Goal: Information Seeking & Learning: Learn about a topic

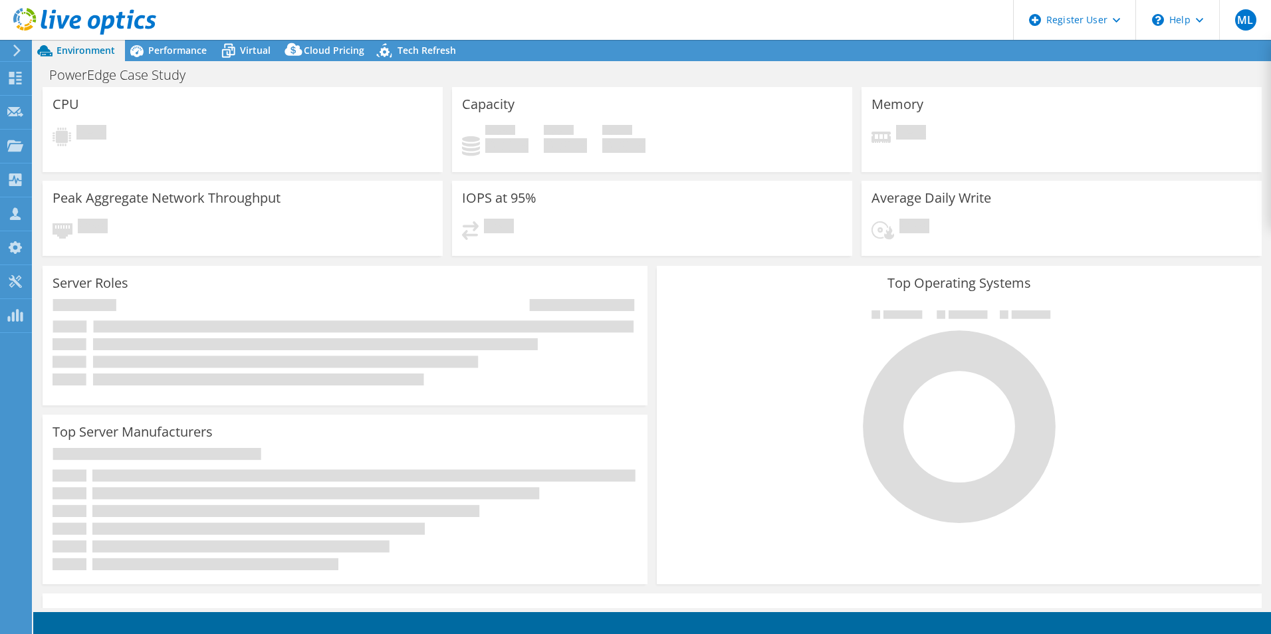
select select "USD"
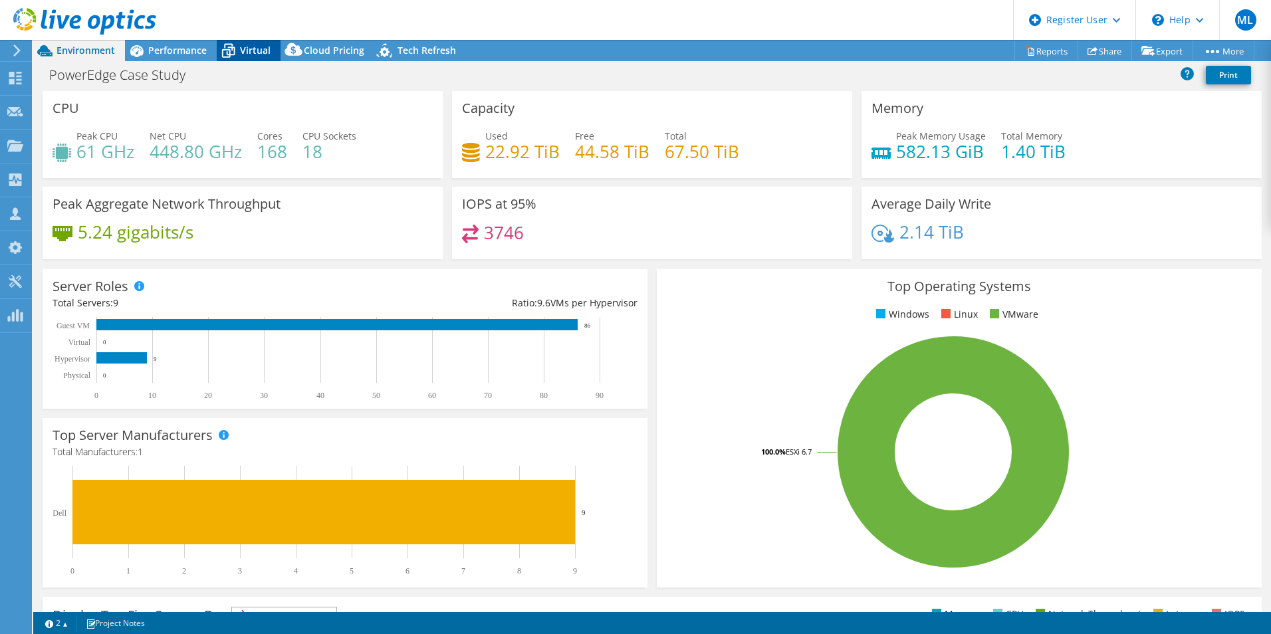
click at [259, 53] on span "Virtual" at bounding box center [255, 50] width 31 height 13
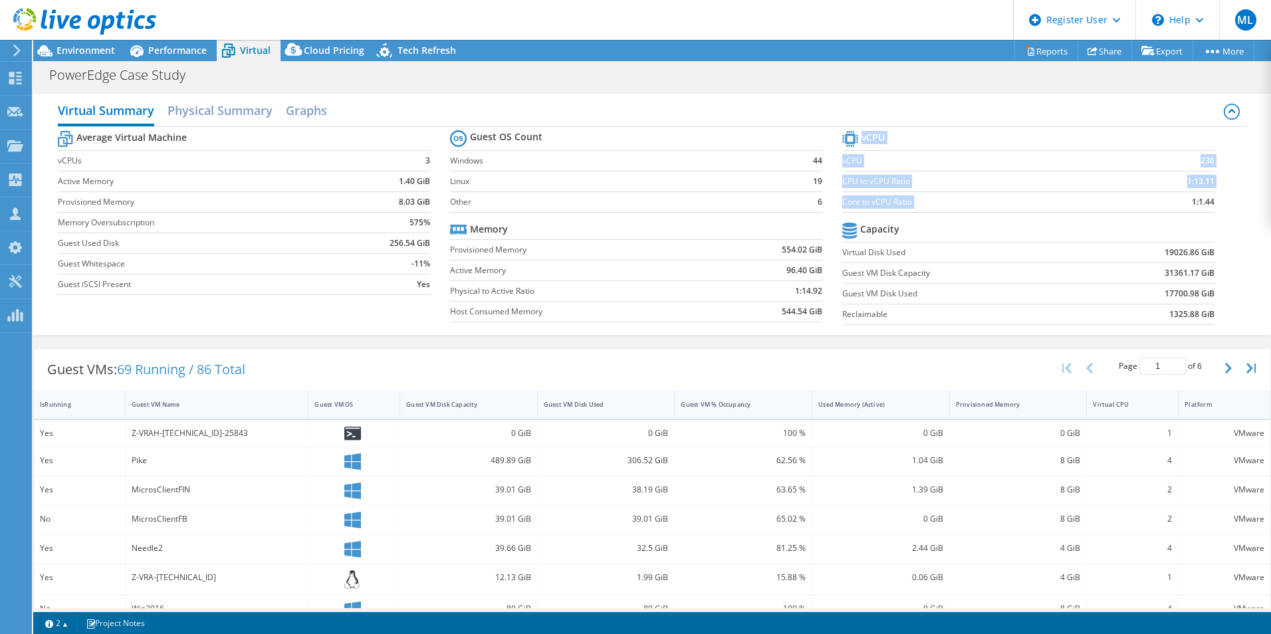
drag, startPoint x: 1175, startPoint y: 201, endPoint x: 1208, endPoint y: 201, distance: 32.6
click at [1208, 201] on section "vCPU vCPU 236 CPU to vCPU Ratio 1:13.11 Core to vCPU Ratio 1:1.44 Capacity Virt…" at bounding box center [1038, 230] width 392 height 204
drag, startPoint x: 1156, startPoint y: 203, endPoint x: 1231, endPoint y: 209, distance: 75.3
click at [1231, 209] on div "Average Virtual Machine vCPUs 3 Active Memory 1.40 GiB Provisioned Memory 8.03 …" at bounding box center [652, 229] width 1188 height 205
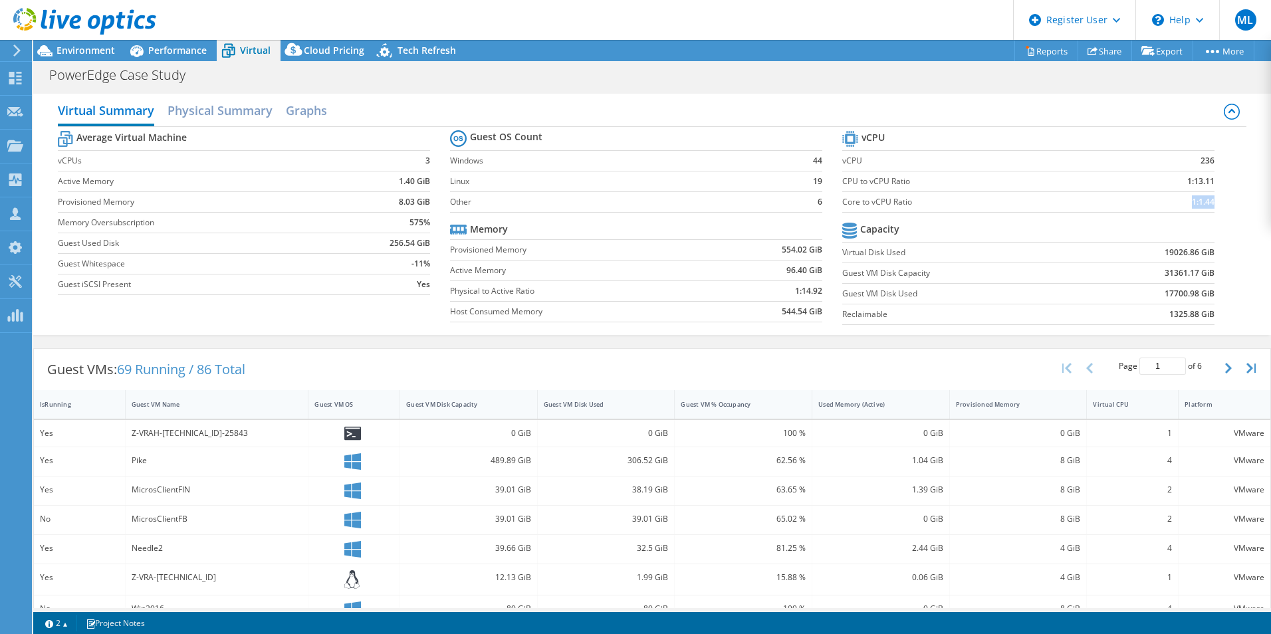
drag, startPoint x: 1231, startPoint y: 209, endPoint x: 1213, endPoint y: 205, distance: 18.2
click at [1213, 205] on section "vCPU vCPU 236 CPU to vCPU Ratio 1:13.11 Core to vCPU Ratio 1:1.44 Capacity Virt…" at bounding box center [1038, 230] width 392 height 204
click at [87, 52] on span "Environment" at bounding box center [85, 50] width 58 height 13
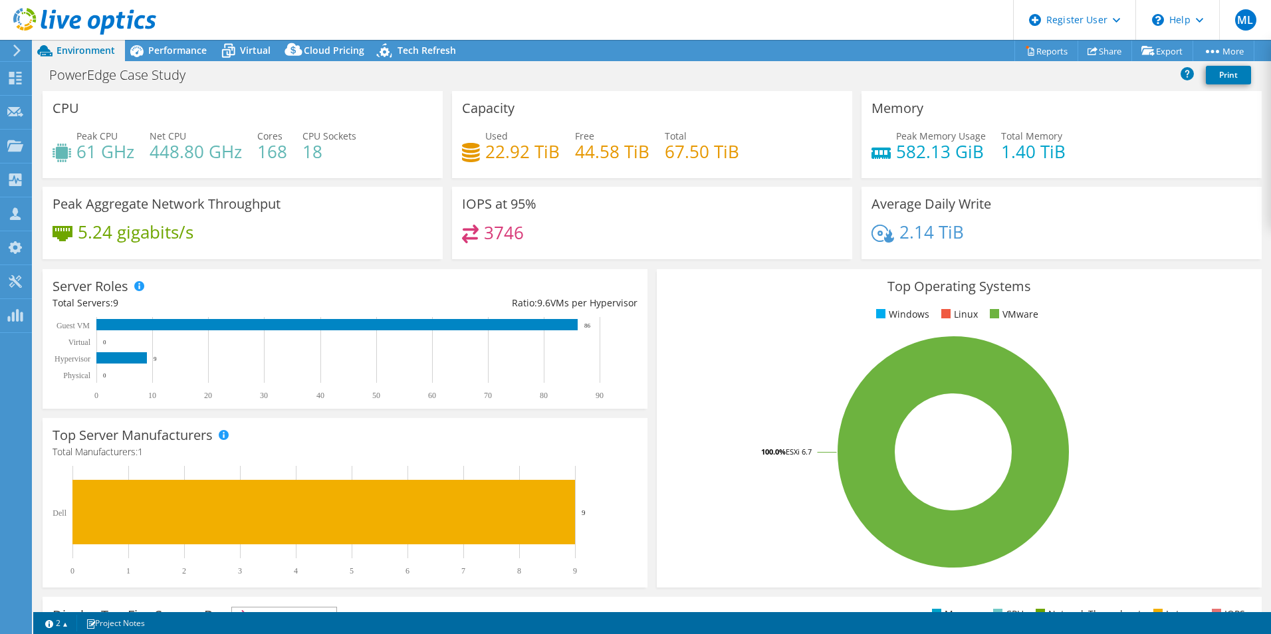
click at [611, 67] on div "PowerEdge Case Study Print" at bounding box center [651, 74] width 1237 height 25
drag, startPoint x: 50, startPoint y: 75, endPoint x: 205, endPoint y: 75, distance: 155.5
click at [205, 75] on h1 "PowerEdge Case Study" at bounding box center [124, 75] width 163 height 15
click at [318, 78] on div "PowerEdge Case Study Print" at bounding box center [651, 74] width 1237 height 25
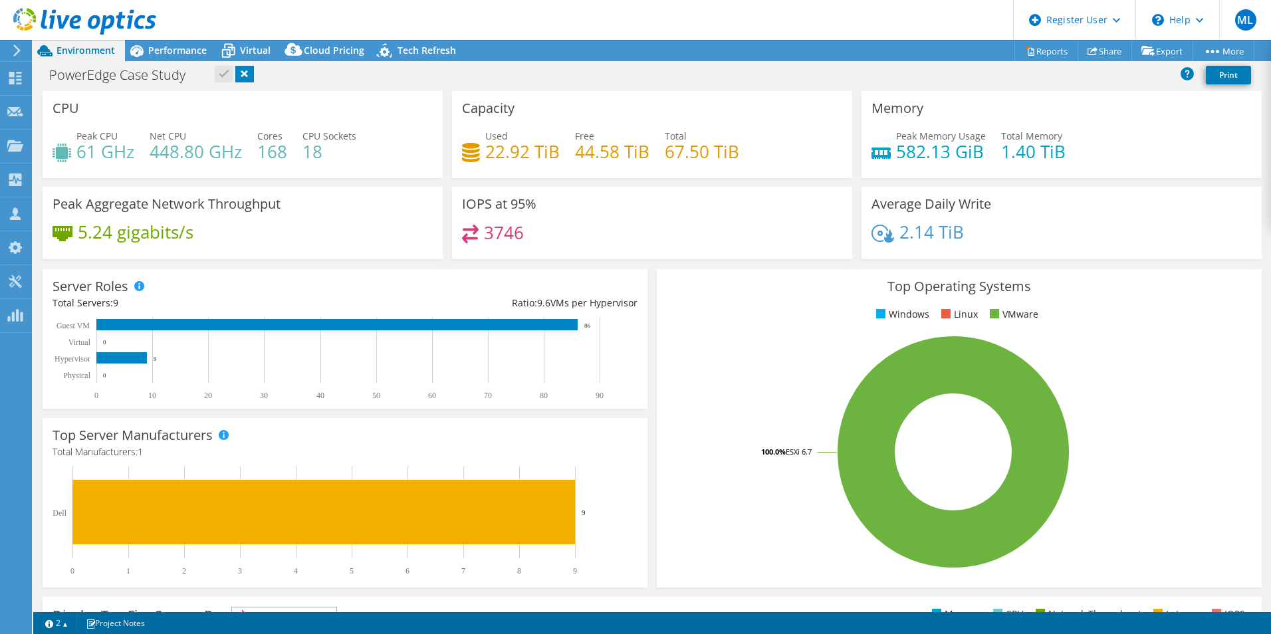
click at [245, 95] on div "CPU Peak CPU 61 GHz Net CPU 448.80 GHz Cores 168 CPU Sockets 18" at bounding box center [243, 134] width 400 height 87
click at [308, 84] on div "PowerEdge Case Study Print" at bounding box center [651, 74] width 1237 height 25
drag, startPoint x: 197, startPoint y: 16, endPoint x: 559, endPoint y: 68, distance: 365.3
click at [559, 68] on div "ML Dell User [PERSON_NAME] [EMAIL_ADDRESS][DOMAIN_NAME] Dell My Profile Log Out…" at bounding box center [635, 317] width 1271 height 634
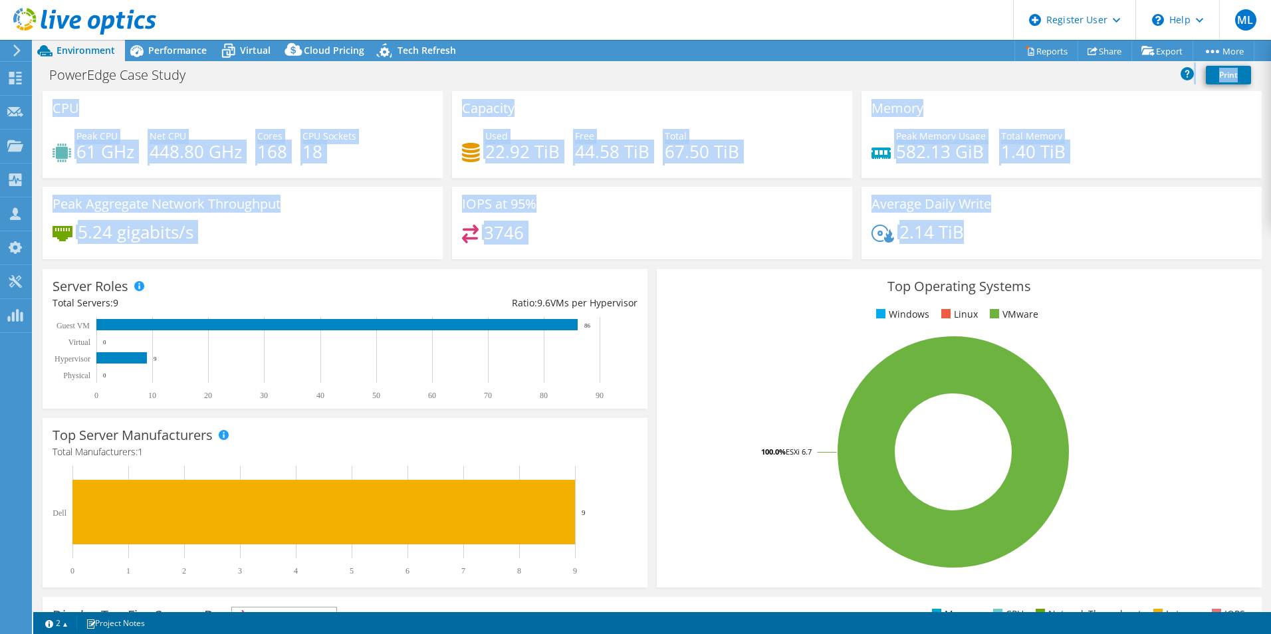
drag, startPoint x: 559, startPoint y: 68, endPoint x: 1017, endPoint y: 253, distance: 494.4
click at [1017, 253] on div "Project Actions Project Actions Reports Share Export vSAN ReadyNode Sizer" at bounding box center [651, 337] width 1237 height 594
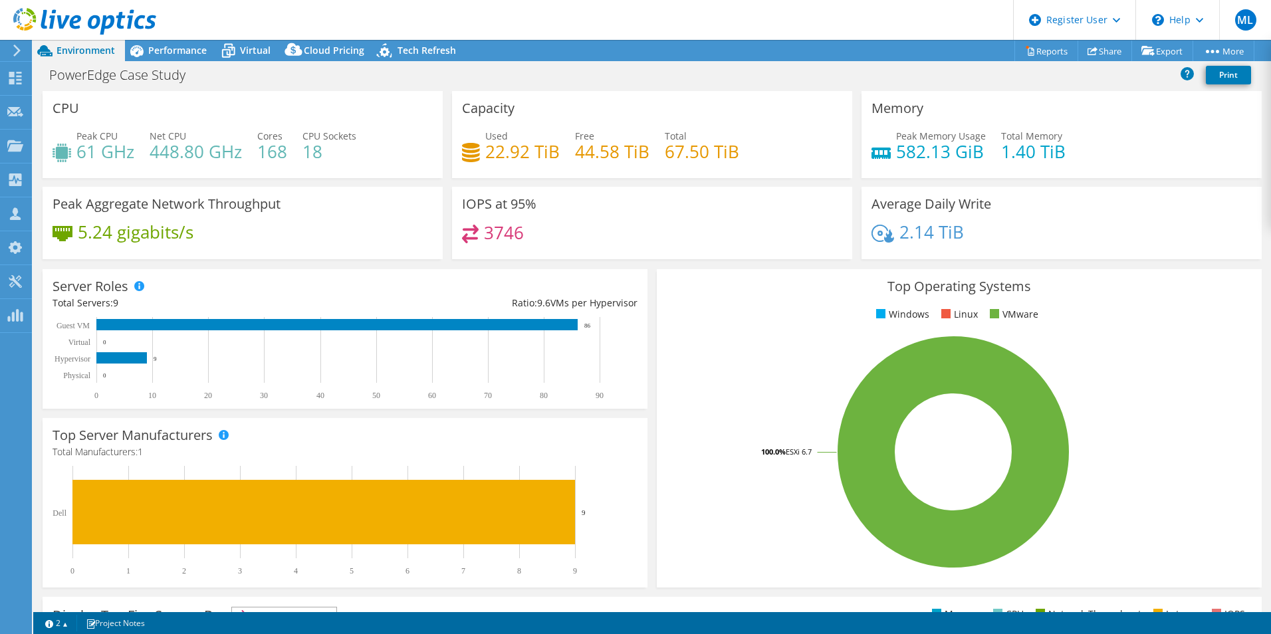
click at [1017, 253] on div "Average Daily Write 2.14 TiB" at bounding box center [1061, 223] width 400 height 72
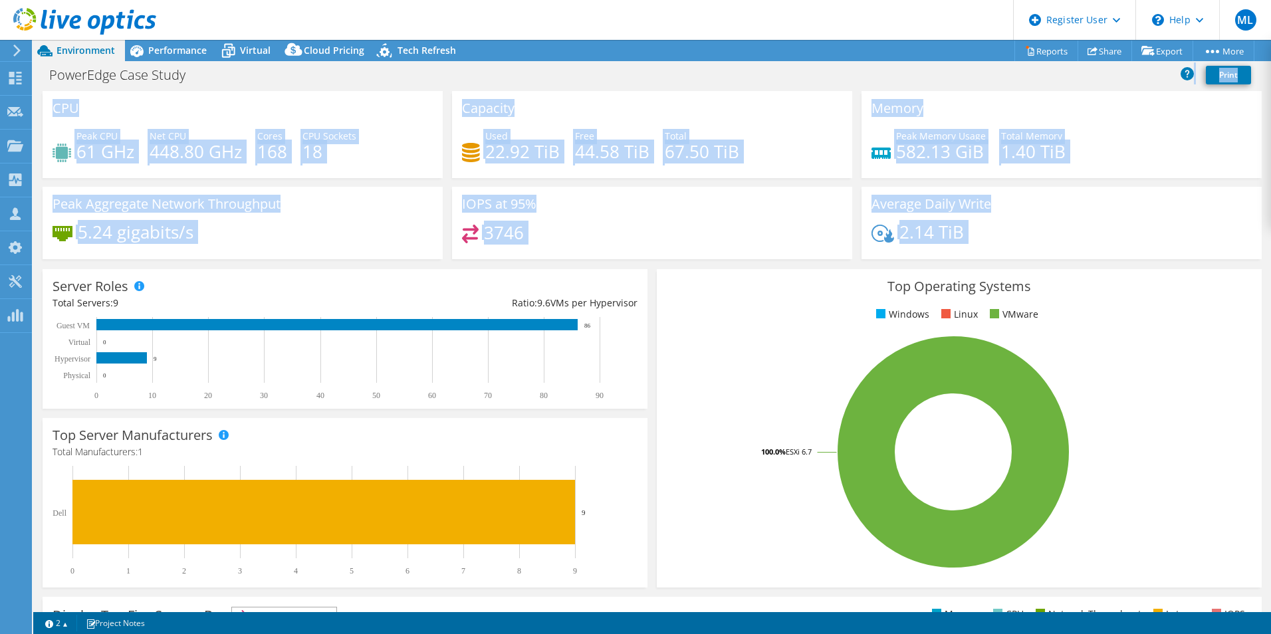
drag, startPoint x: 1017, startPoint y: 253, endPoint x: 578, endPoint y: 90, distance: 468.5
click at [578, 90] on div "Project Actions Project Actions Reports Share Export vSAN ReadyNode Sizer" at bounding box center [651, 337] width 1237 height 594
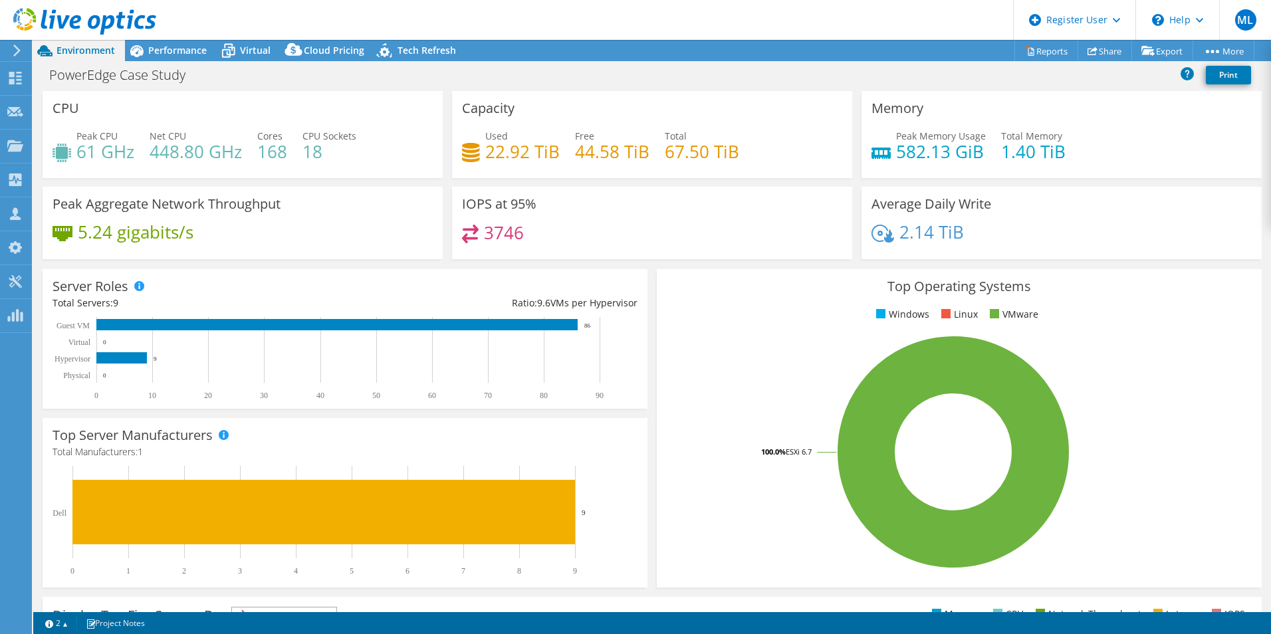
click at [578, 90] on div "PowerEdge Case Study Print" at bounding box center [651, 76] width 1237 height 29
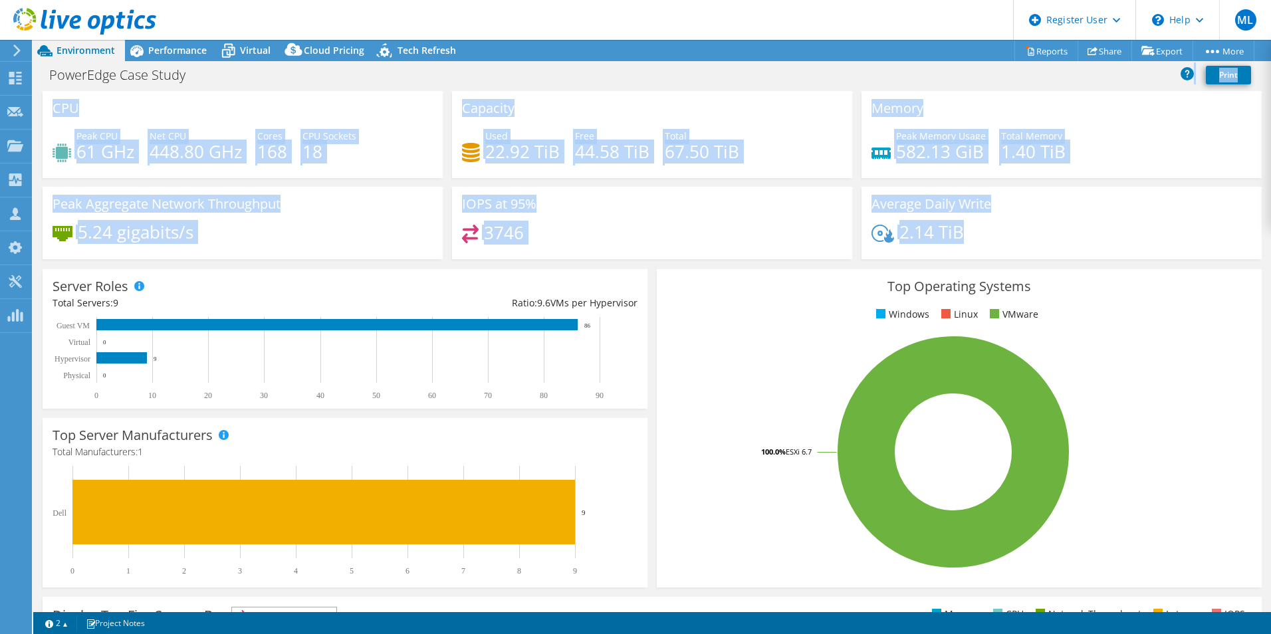
drag, startPoint x: 577, startPoint y: 90, endPoint x: 983, endPoint y: 251, distance: 436.5
click at [983, 251] on div "Project Actions Project Actions Reports Share Export vSAN ReadyNode Sizer" at bounding box center [651, 337] width 1237 height 594
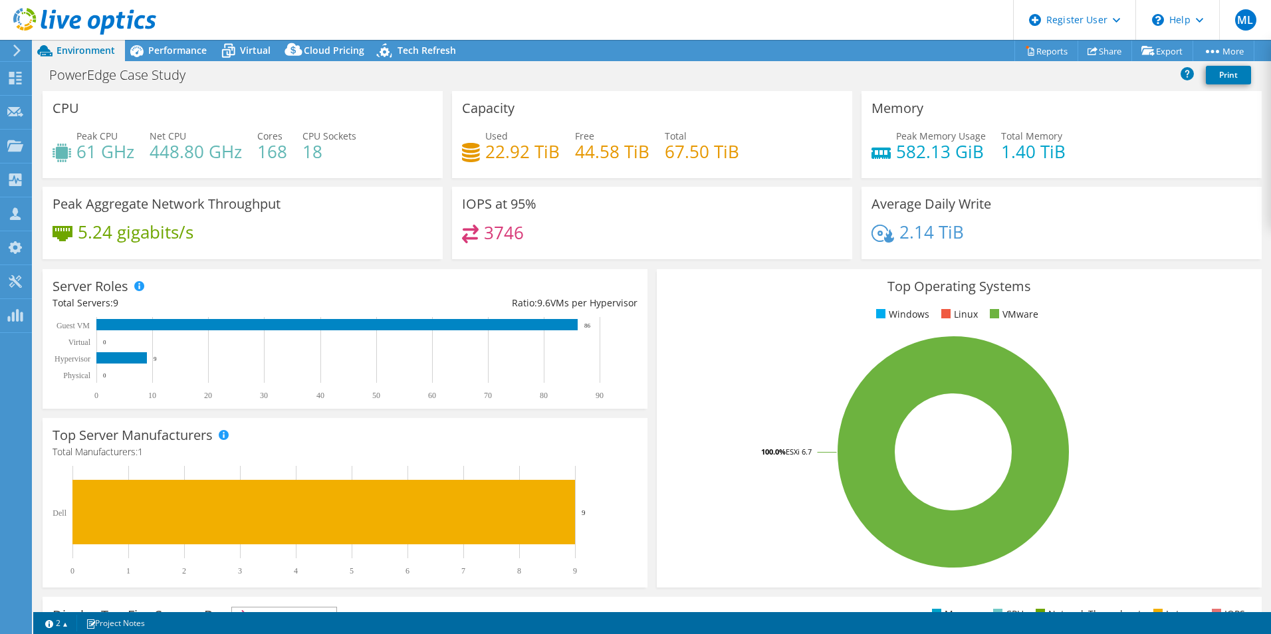
click at [984, 248] on div "2.14 TiB" at bounding box center [1061, 239] width 380 height 28
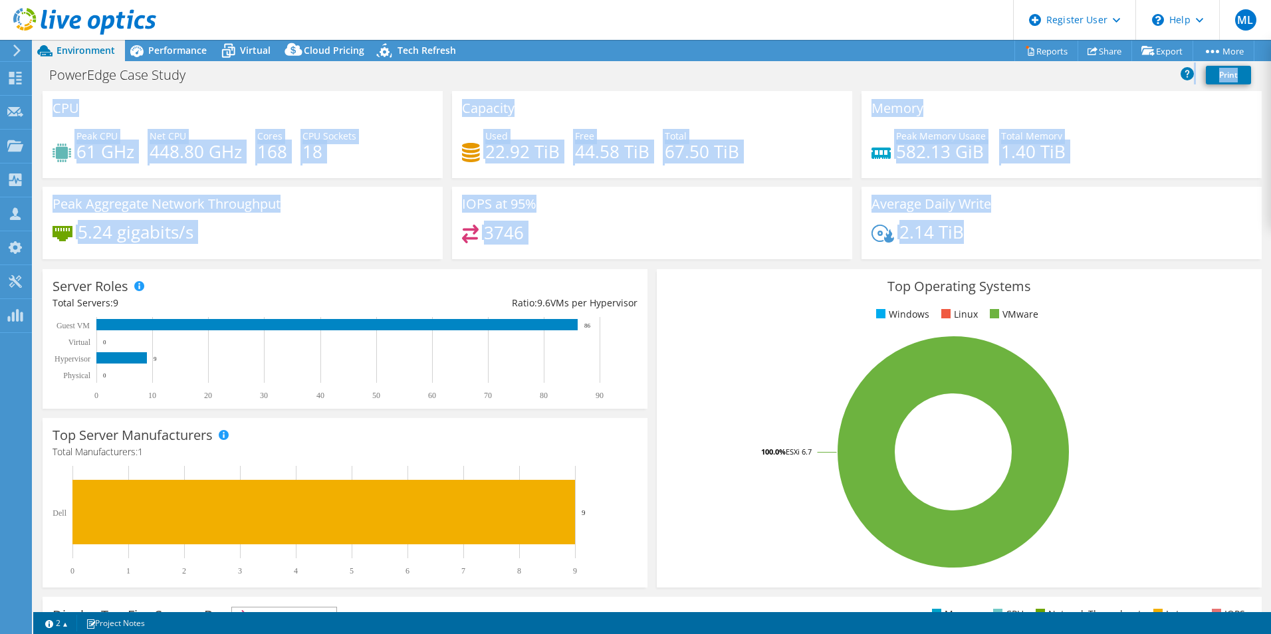
drag, startPoint x: 984, startPoint y: 248, endPoint x: 334, endPoint y: 75, distance: 673.2
click at [334, 75] on div "Project Actions Project Actions Reports Share Export vSAN ReadyNode Sizer" at bounding box center [651, 337] width 1237 height 594
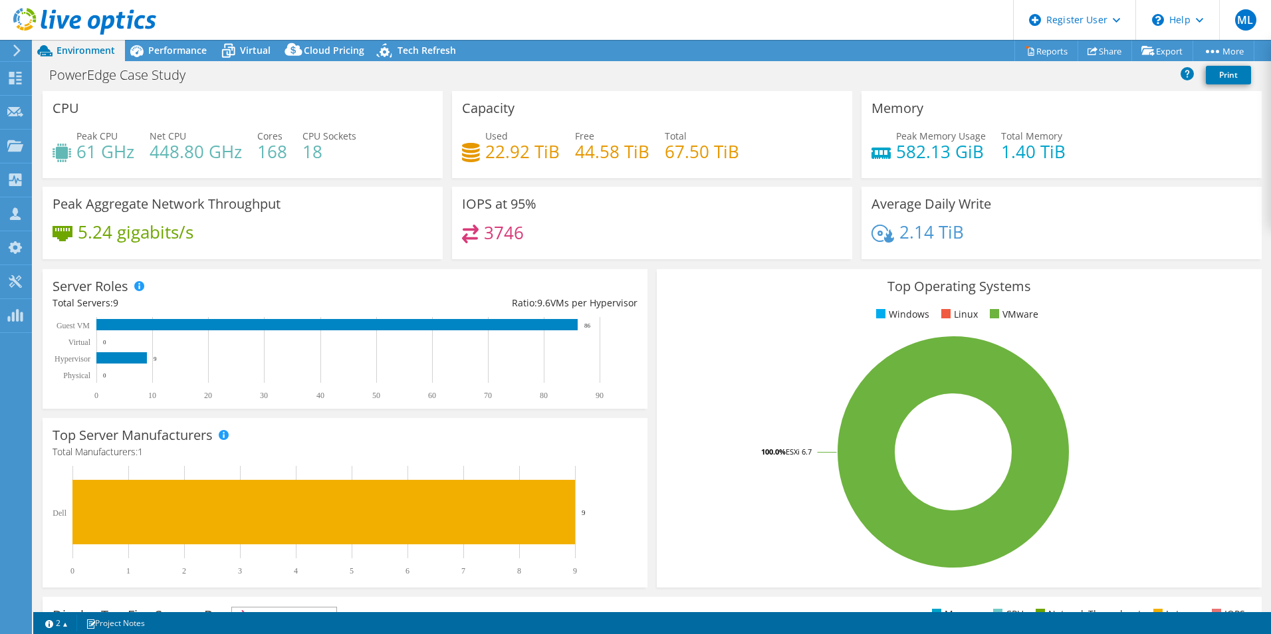
click at [686, 75] on div "PowerEdge Case Study Print" at bounding box center [651, 74] width 1237 height 25
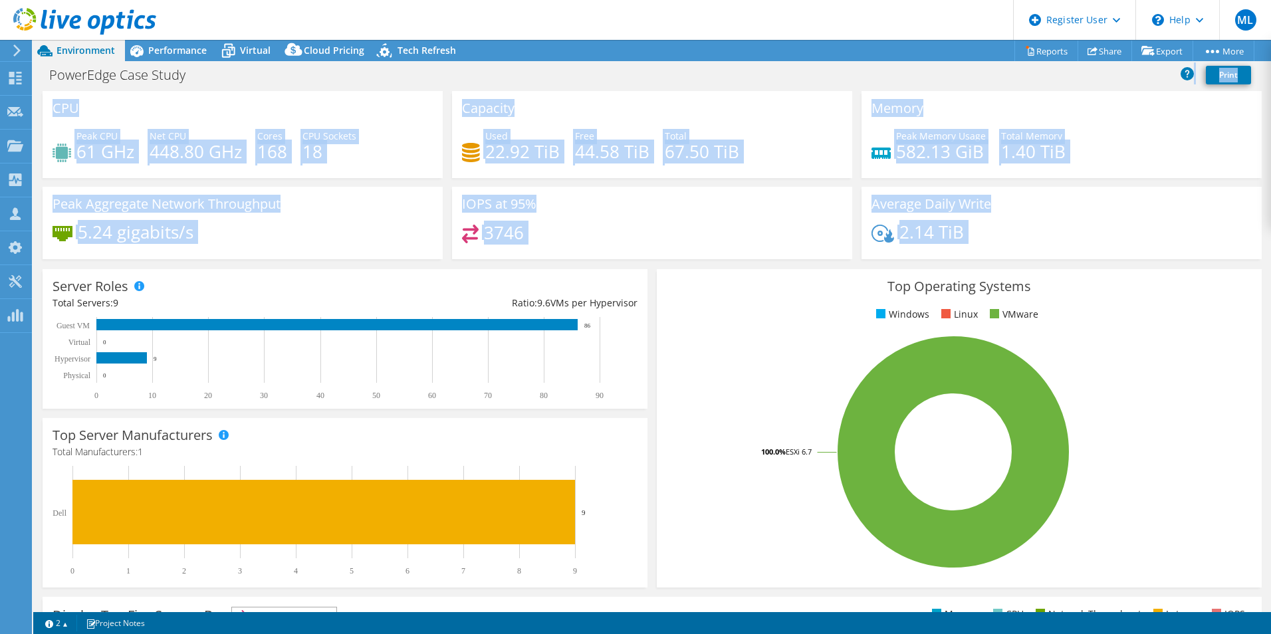
drag, startPoint x: 686, startPoint y: 75, endPoint x: 1019, endPoint y: 230, distance: 367.8
click at [1019, 230] on div "Project Actions Project Actions Reports Share Export vSAN ReadyNode Sizer" at bounding box center [651, 337] width 1237 height 594
click at [1021, 232] on div "2.14 TiB" at bounding box center [1061, 239] width 380 height 28
drag, startPoint x: 1017, startPoint y: 239, endPoint x: 671, endPoint y: 76, distance: 383.2
click at [671, 76] on div "Project Actions Project Actions Reports Share Export vSAN ReadyNode Sizer" at bounding box center [651, 337] width 1237 height 594
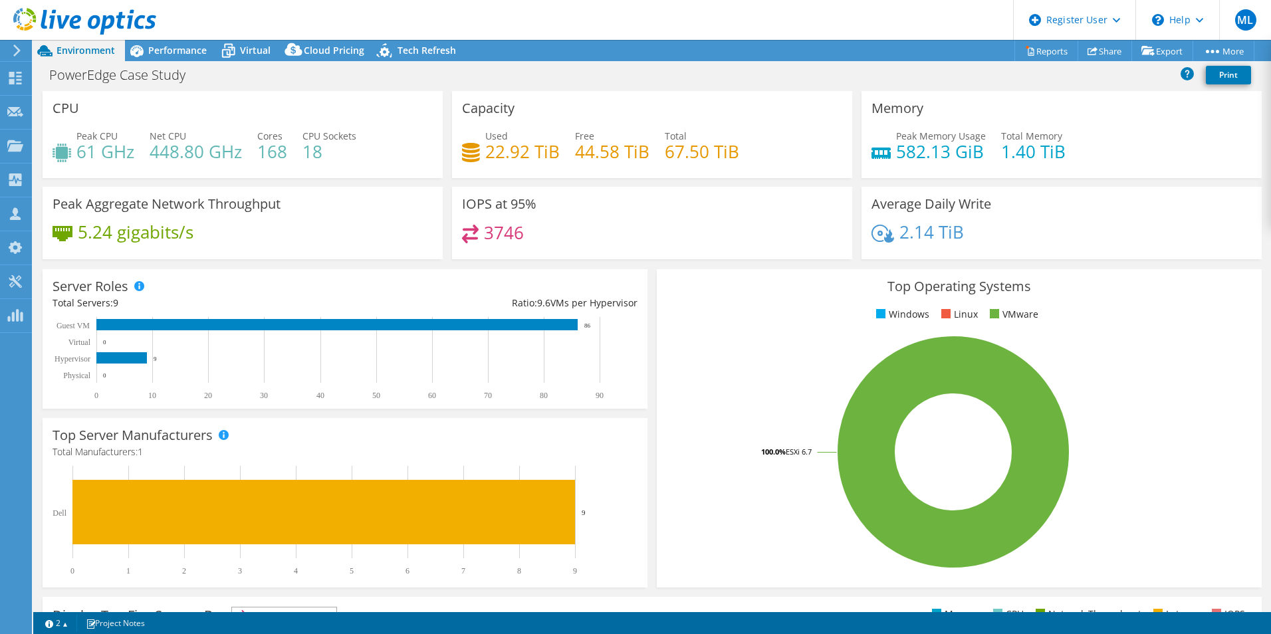
click at [671, 76] on div "PowerEdge Case Study Print" at bounding box center [651, 74] width 1237 height 25
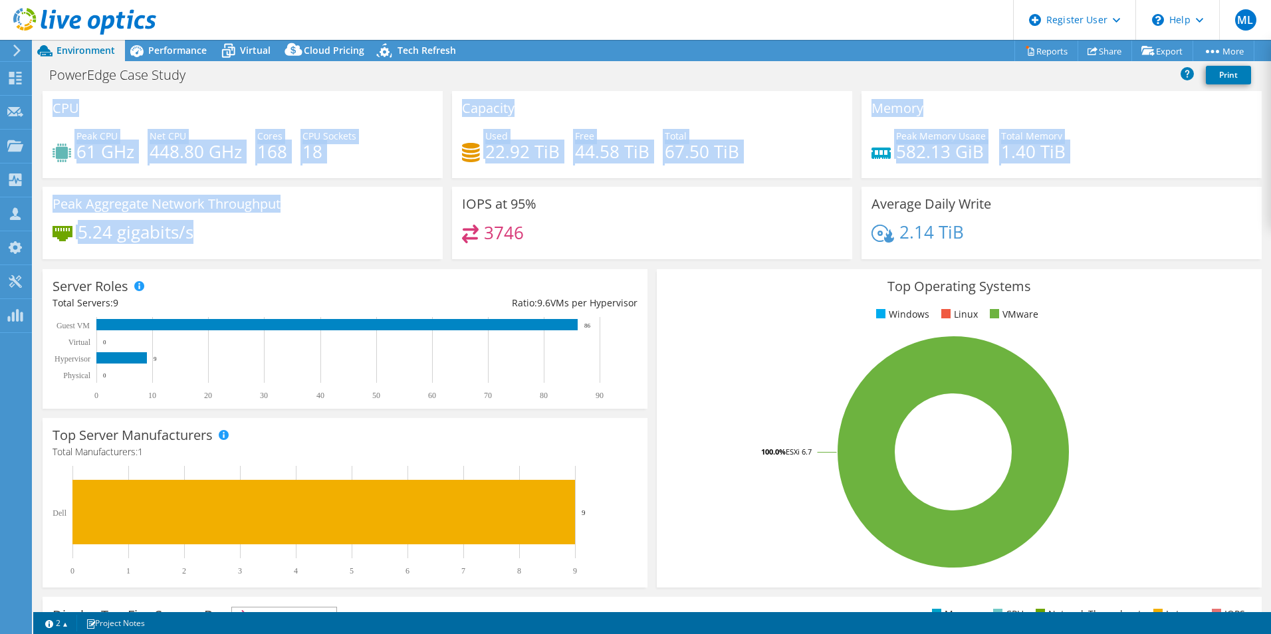
drag, startPoint x: 256, startPoint y: 245, endPoint x: 42, endPoint y: 104, distance: 255.9
click at [42, 104] on div "CPU Peak CPU 61 GHz Net CPU 448.80 GHz Cores 168 CPU Sockets 18 Capacity Used 2…" at bounding box center [652, 179] width 1228 height 177
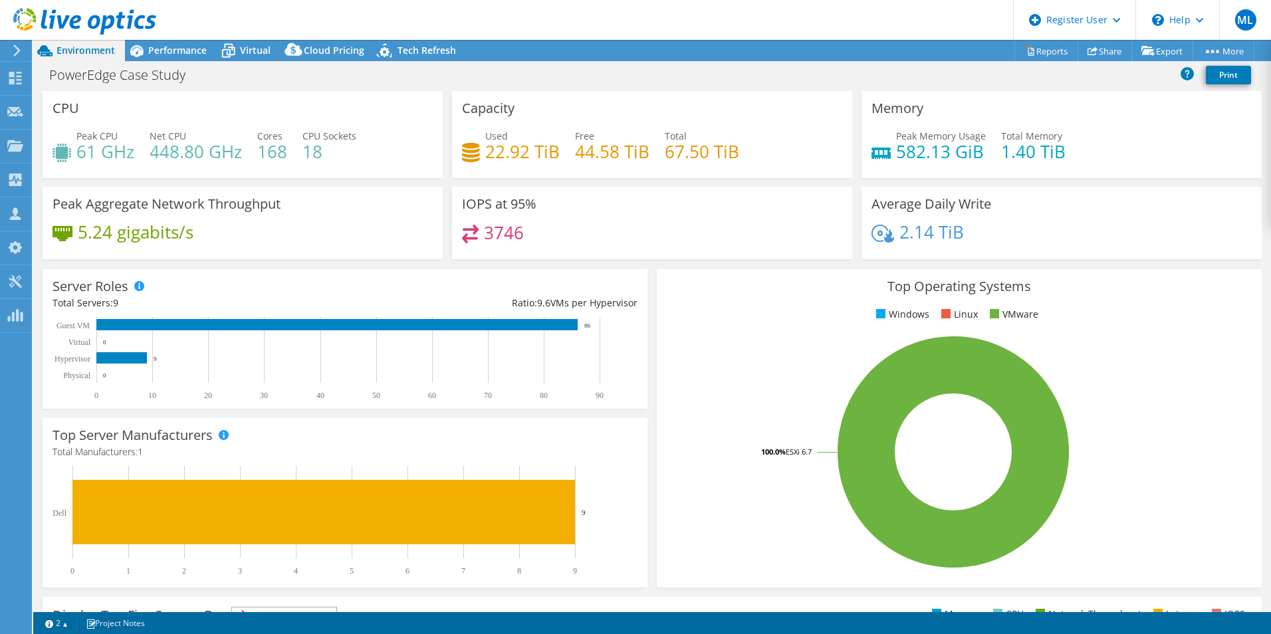
click at [42, 104] on div "CPU Peak CPU 61 GHz Net CPU 448.80 GHz Cores 168 CPU Sockets 18" at bounding box center [242, 134] width 409 height 87
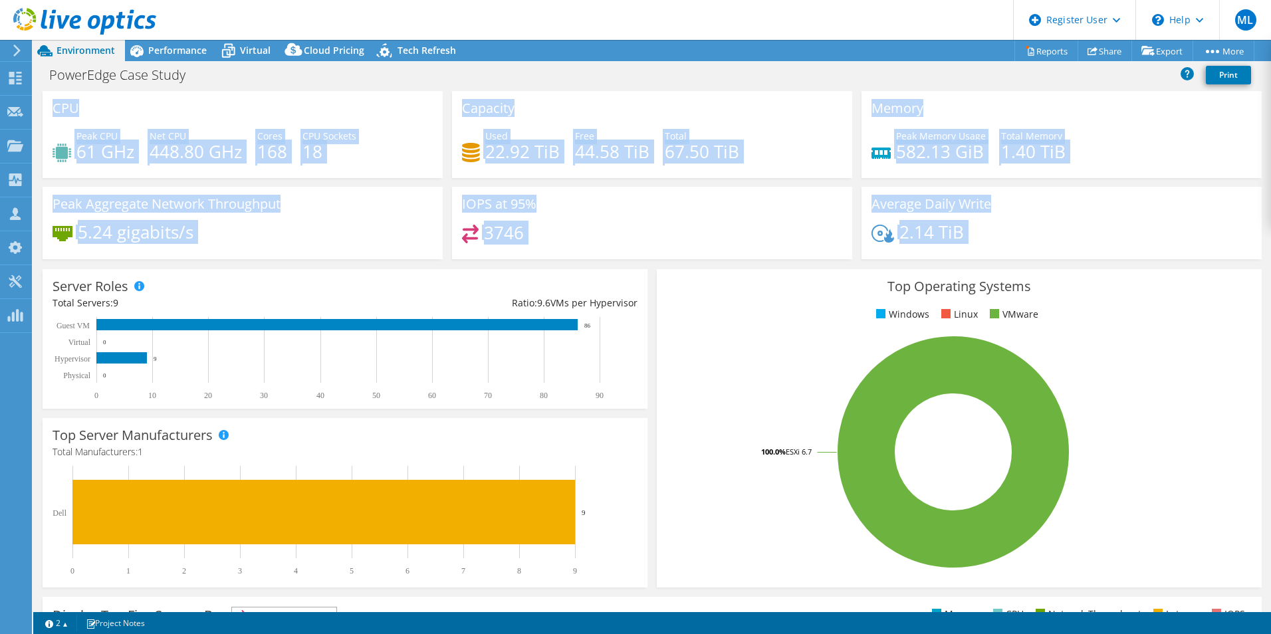
drag, startPoint x: 42, startPoint y: 104, endPoint x: 998, endPoint y: 249, distance: 967.2
click at [998, 249] on div "CPU Peak CPU 61 GHz Net CPU 448.80 GHz Cores 168 CPU Sockets 18 Capacity Used 2…" at bounding box center [652, 179] width 1228 height 177
click at [1000, 249] on div "2.14 TiB" at bounding box center [1061, 239] width 380 height 28
click at [1006, 236] on div "2.14 TiB" at bounding box center [1061, 239] width 380 height 28
drag, startPoint x: 1006, startPoint y: 236, endPoint x: 35, endPoint y: 108, distance: 979.4
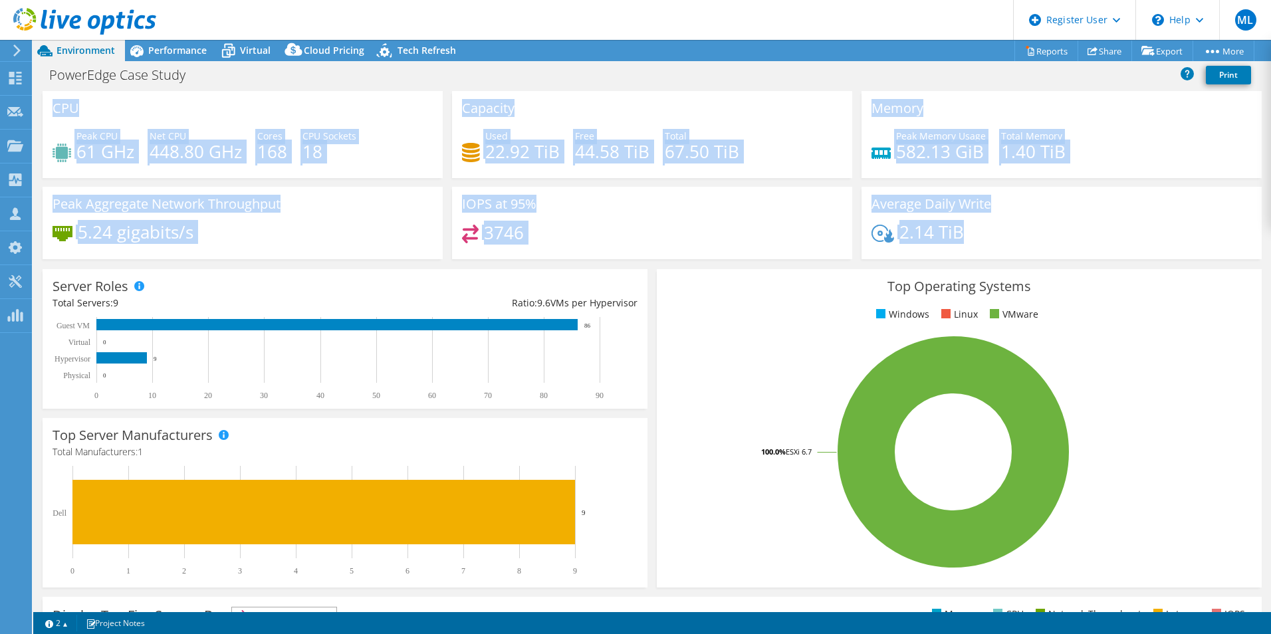
click at [35, 108] on section "CPU Peak CPU 61 GHz Net CPU 448.80 GHz Cores 168 CPU Sockets 18 Capacity Used 2…" at bounding box center [651, 478] width 1237 height 774
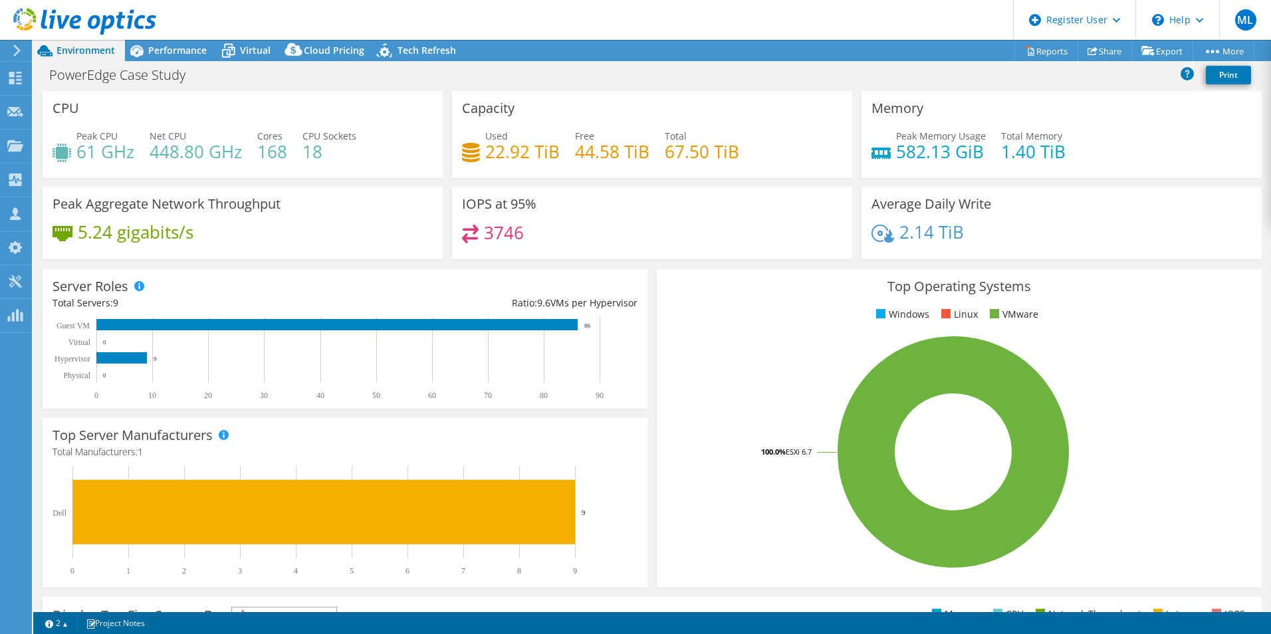
click at [36, 108] on section "CPU Peak CPU 61 GHz Net CPU 448.80 GHz Cores 168 CPU Sockets 18 Capacity Used 2…" at bounding box center [651, 478] width 1237 height 774
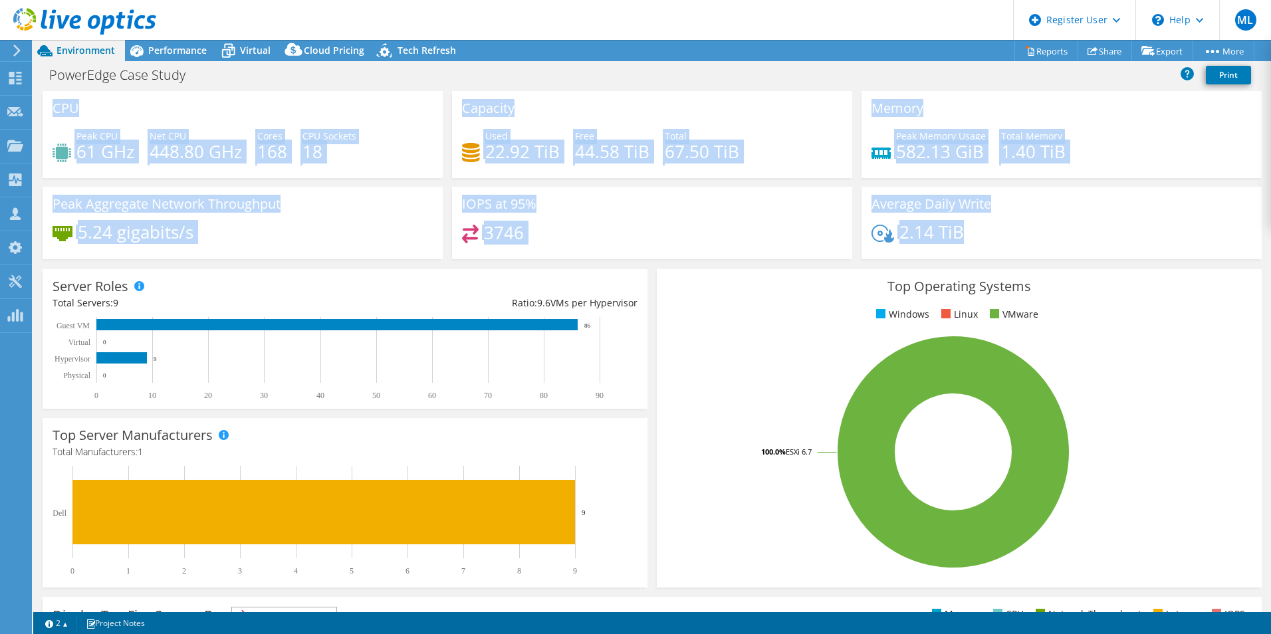
drag, startPoint x: 133, startPoint y: 124, endPoint x: 1019, endPoint y: 255, distance: 896.1
click at [1019, 255] on div "CPU Peak CPU 61 GHz Net CPU 448.80 GHz Cores 168 CPU Sockets 18 Capacity Used 2…" at bounding box center [652, 179] width 1228 height 177
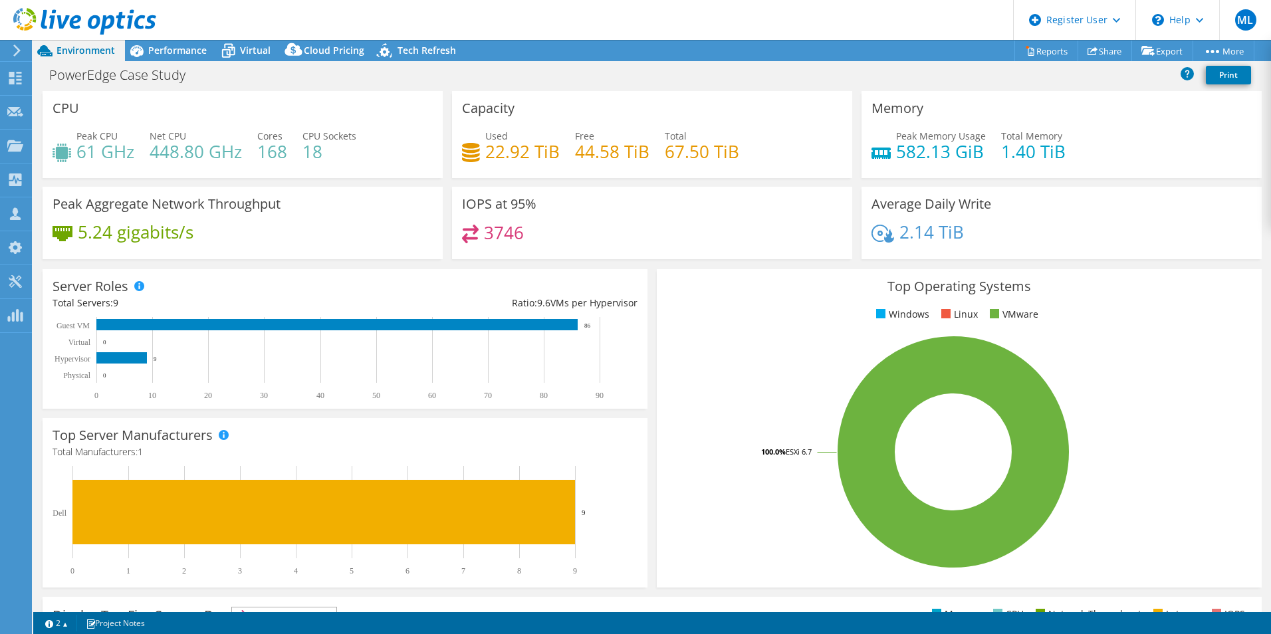
drag, startPoint x: 1019, startPoint y: 255, endPoint x: 1013, endPoint y: 235, distance: 21.0
click at [1013, 235] on div "2.14 TiB" at bounding box center [1061, 239] width 380 height 28
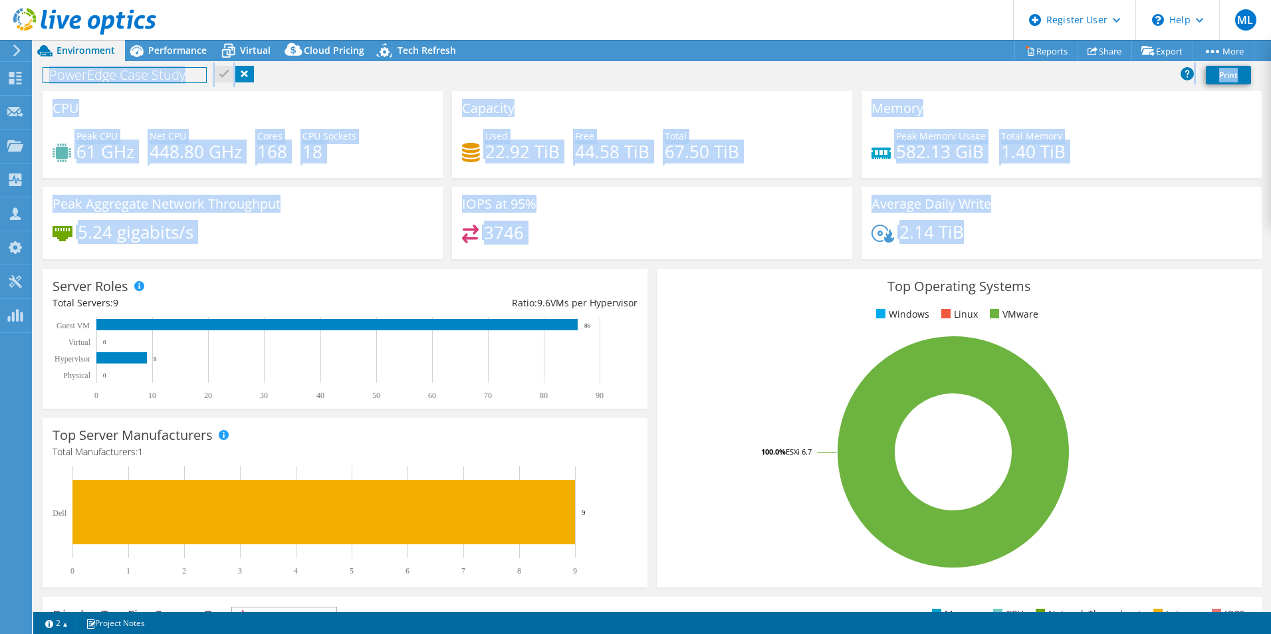
drag, startPoint x: 978, startPoint y: 233, endPoint x: 46, endPoint y: 119, distance: 938.7
click at [46, 119] on div "CPU Peak CPU 61 GHz Net CPU 448.80 GHz Cores 168 CPU Sockets 18 Capacity Used 2…" at bounding box center [652, 179] width 1228 height 177
click at [46, 119] on div "CPU Peak CPU 61 GHz Net CPU 448.80 GHz Cores 168 CPU Sockets 18" at bounding box center [243, 134] width 400 height 87
drag, startPoint x: 46, startPoint y: 119, endPoint x: 1011, endPoint y: 226, distance: 970.9
click at [1011, 226] on div "CPU Peak CPU 61 GHz Net CPU 448.80 GHz Cores 168 CPU Sockets 18 Capacity Used 2…" at bounding box center [652, 179] width 1228 height 177
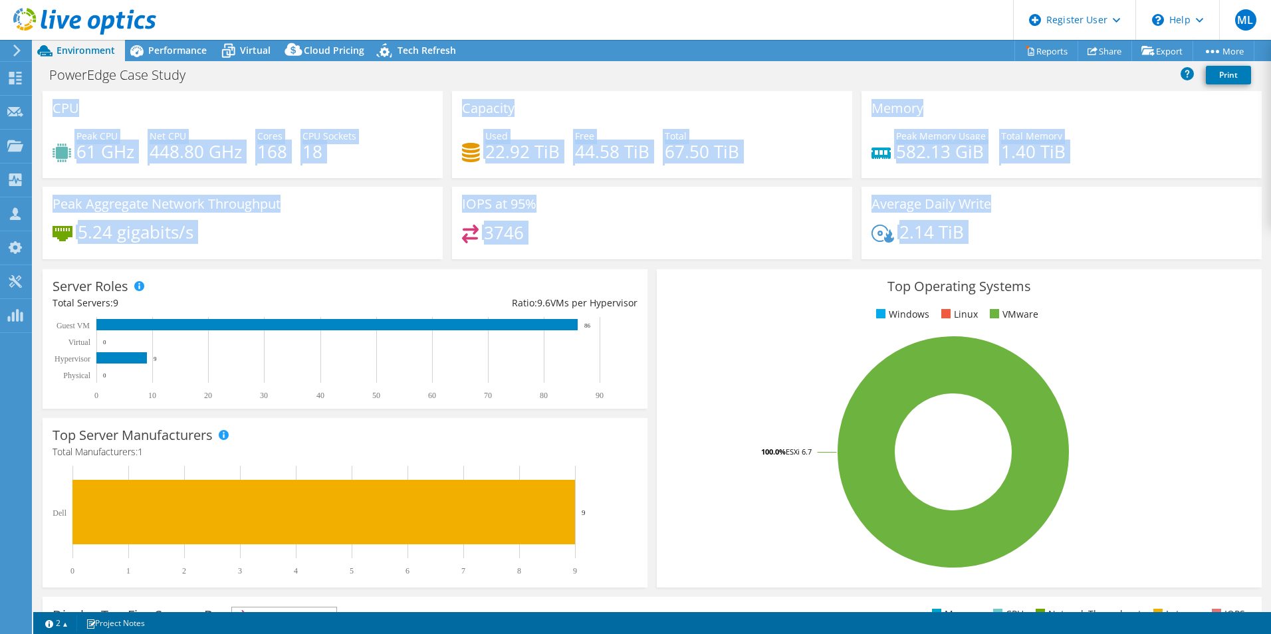
click at [1011, 226] on div "2.14 TiB" at bounding box center [1061, 239] width 380 height 28
drag, startPoint x: 1107, startPoint y: 247, endPoint x: 49, endPoint y: 112, distance: 1067.3
click at [49, 112] on div "CPU Peak CPU 61 GHz Net CPU 448.80 GHz Cores 168 CPU Sockets 18 Capacity Used 2…" at bounding box center [652, 179] width 1228 height 177
click at [49, 112] on div "CPU Peak CPU 61 GHz Net CPU 448.80 GHz Cores 168 CPU Sockets 18" at bounding box center [243, 134] width 400 height 87
drag, startPoint x: 49, startPoint y: 112, endPoint x: 1008, endPoint y: 242, distance: 968.5
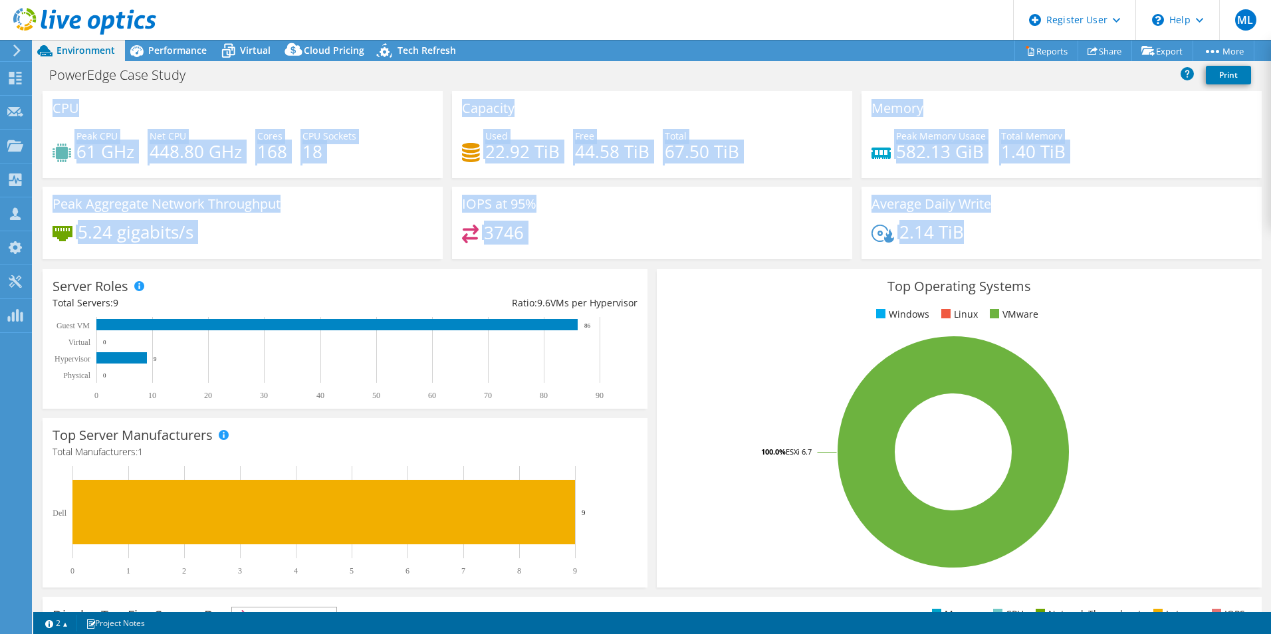
click at [1008, 242] on div "CPU Peak CPU 61 GHz Net CPU 448.80 GHz Cores 168 CPU Sockets 18 Capacity Used 2…" at bounding box center [652, 179] width 1228 height 177
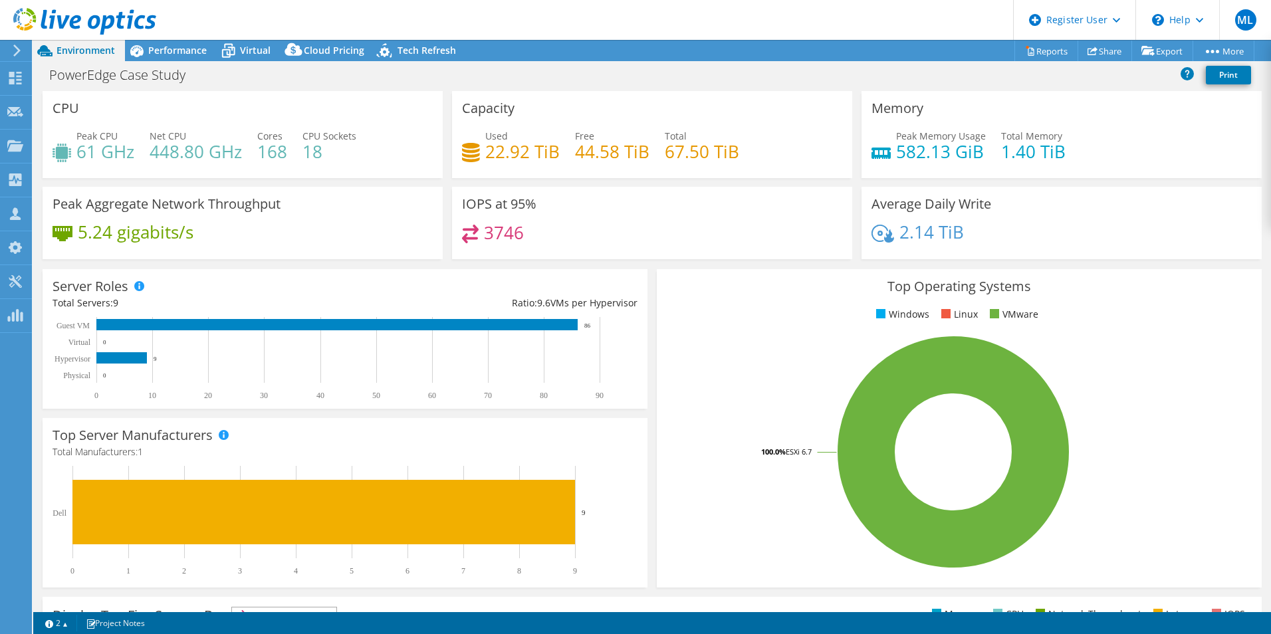
click at [1008, 242] on div "2.14 TiB" at bounding box center [1061, 239] width 380 height 28
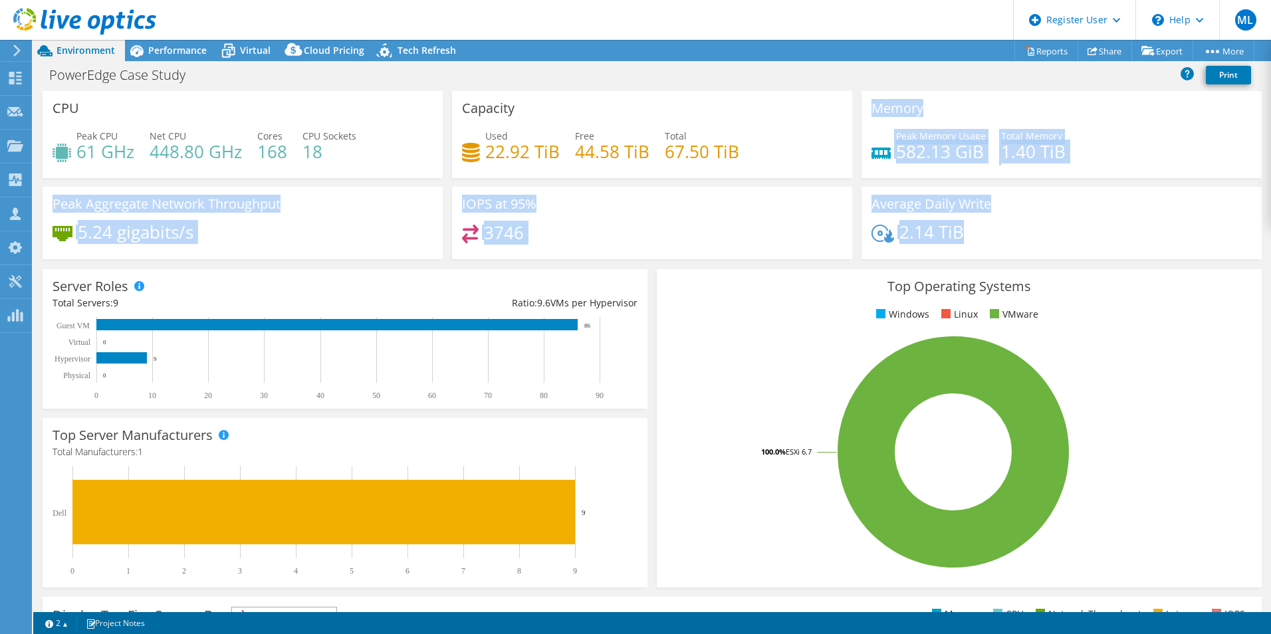
drag, startPoint x: 1008, startPoint y: 242, endPoint x: 857, endPoint y: 110, distance: 201.1
click at [857, 110] on div "CPU Peak CPU 61 GHz Net CPU 448.80 GHz Cores 168 CPU Sockets 18 Capacity Used 2…" at bounding box center [652, 179] width 1228 height 177
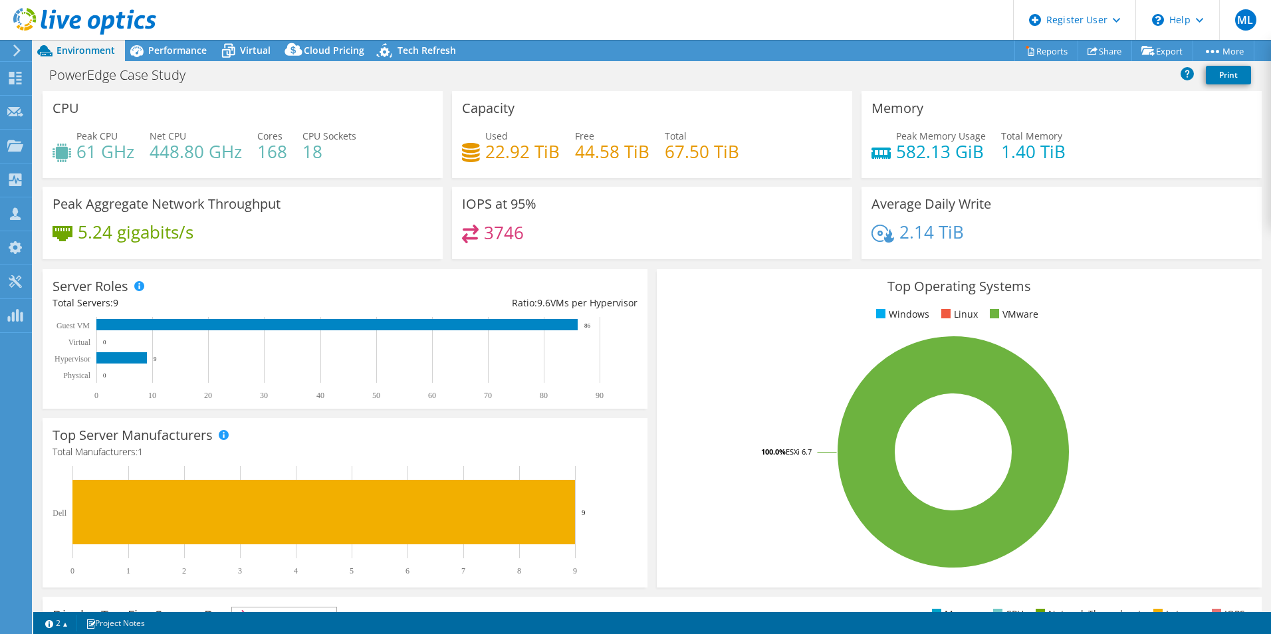
click at [861, 110] on div "Memory Peak Memory Usage 582.13 GiB Total Memory 1.40 TiB" at bounding box center [1061, 134] width 400 height 87
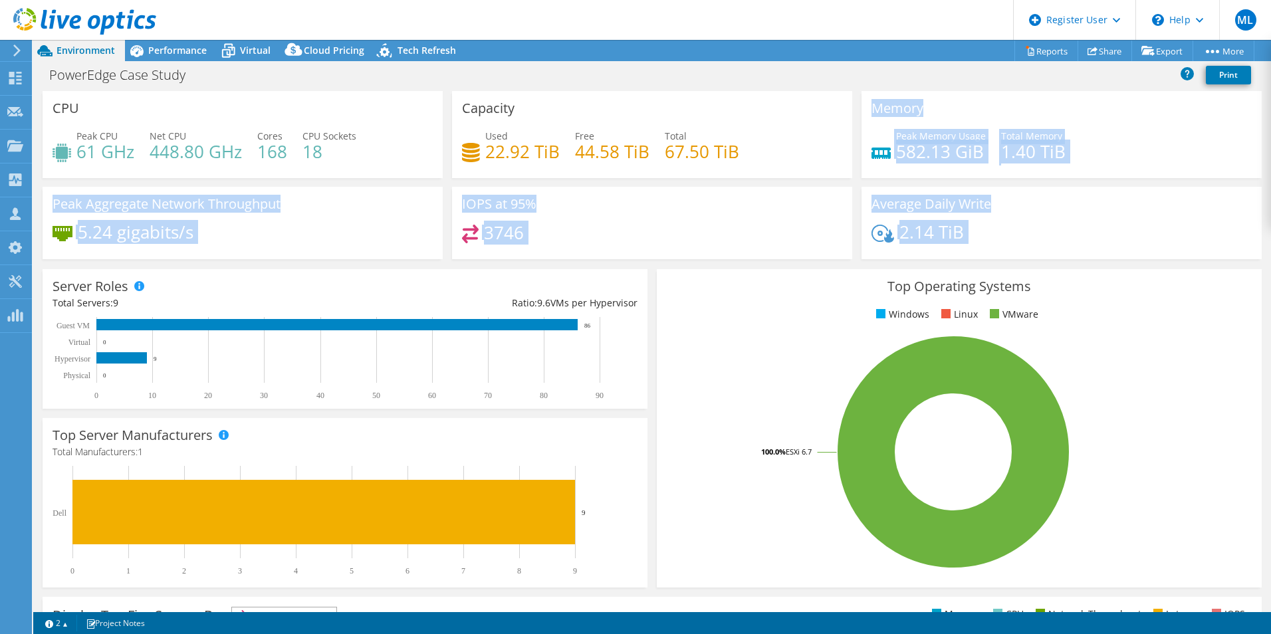
drag, startPoint x: 858, startPoint y: 110, endPoint x: 1029, endPoint y: 227, distance: 207.6
click at [1029, 227] on div "CPU Peak CPU 61 GHz Net CPU 448.80 GHz Cores 168 CPU Sockets 18 Capacity Used 2…" at bounding box center [652, 179] width 1228 height 177
click at [1029, 227] on div "2.14 TiB" at bounding box center [1061, 239] width 380 height 28
drag, startPoint x: 1029, startPoint y: 227, endPoint x: 849, endPoint y: 121, distance: 209.4
click at [848, 121] on div "CPU Peak CPU 61 GHz Net CPU 448.80 GHz Cores 168 CPU Sockets 18 Capacity Used 2…" at bounding box center [652, 179] width 1228 height 177
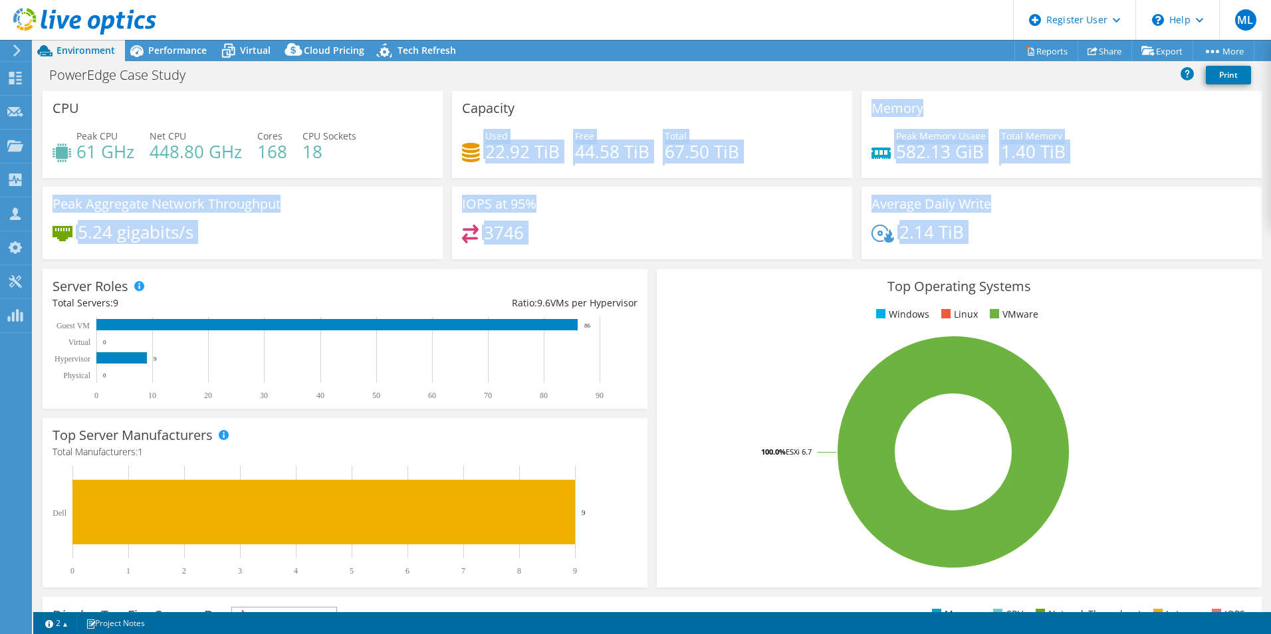
drag, startPoint x: 849, startPoint y: 121, endPoint x: 855, endPoint y: 122, distance: 6.8
click at [861, 122] on div "Memory Peak Memory Usage 582.13 GiB Total Memory 1.40 TiB" at bounding box center [1061, 134] width 400 height 87
drag, startPoint x: 855, startPoint y: 109, endPoint x: 1027, endPoint y: 239, distance: 215.9
click at [1027, 239] on div "CPU Peak CPU 61 GHz Net CPU 448.80 GHz Cores 168 CPU Sockets 18 Capacity Used 2…" at bounding box center [652, 179] width 1228 height 177
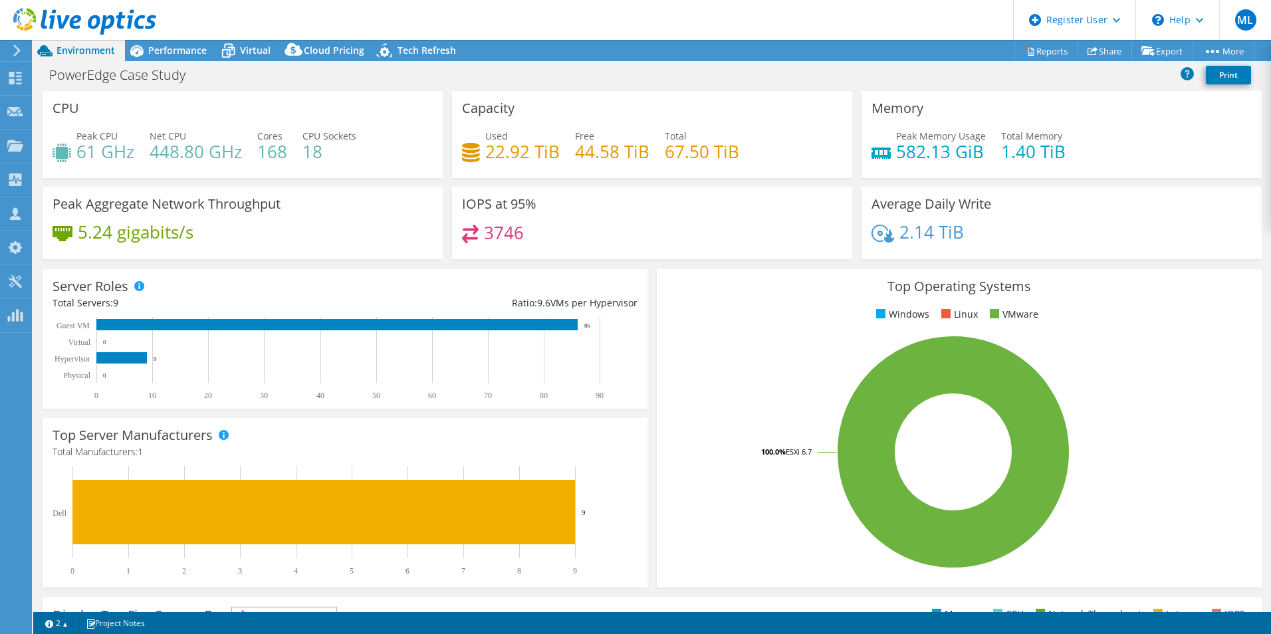
click at [1027, 239] on div "2.14 TiB" at bounding box center [1061, 239] width 380 height 28
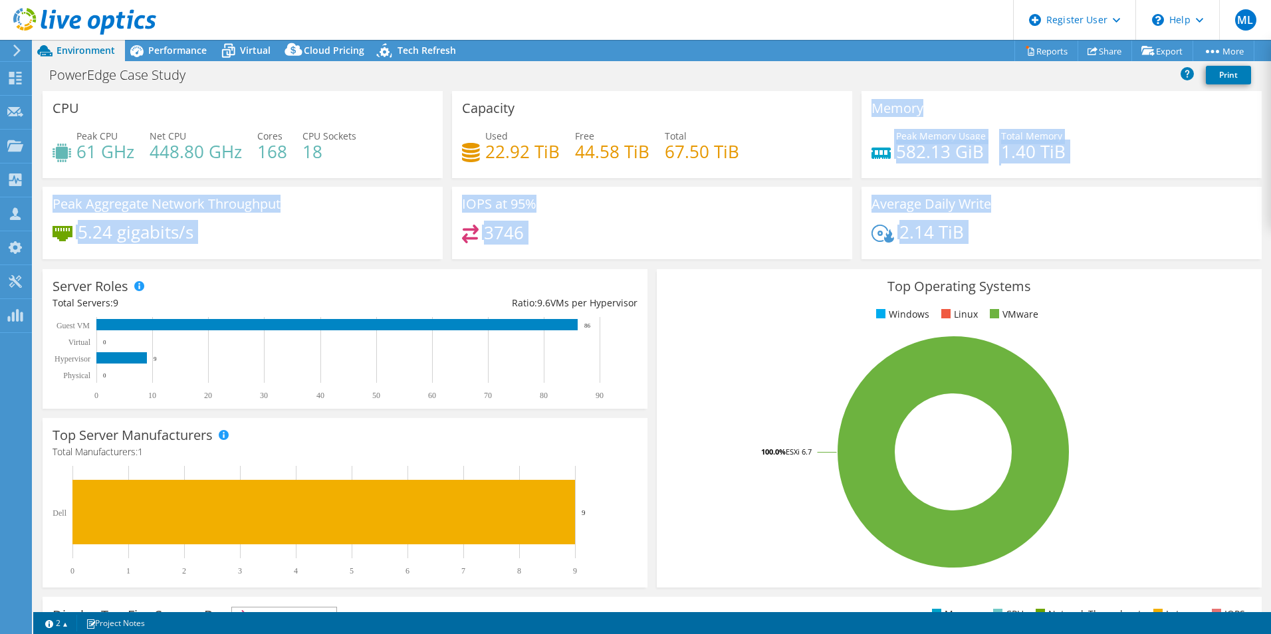
drag, startPoint x: 1027, startPoint y: 239, endPoint x: 839, endPoint y: 134, distance: 216.0
click at [839, 134] on div "CPU Peak CPU 61 GHz Net CPU 448.80 GHz Cores 168 CPU Sockets 18 Capacity Used 2…" at bounding box center [652, 179] width 1228 height 177
click at [839, 134] on div "Capacity Used 22.92 TiB Free 44.58 TiB Total 67.50 TiB" at bounding box center [652, 134] width 400 height 87
drag, startPoint x: 839, startPoint y: 132, endPoint x: 1020, endPoint y: 243, distance: 212.7
click at [1020, 243] on div "CPU Peak CPU 61 GHz Net CPU 448.80 GHz Cores 168 CPU Sockets 18 Capacity Used 2…" at bounding box center [652, 179] width 1228 height 177
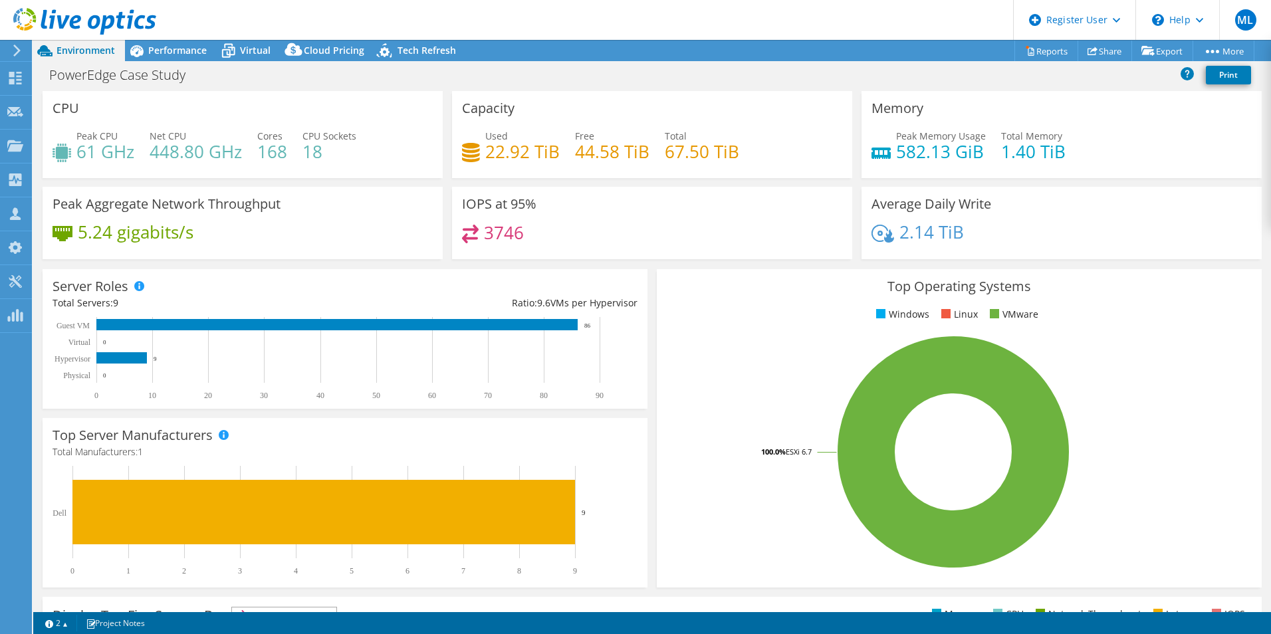
click at [1020, 243] on div "2.14 TiB" at bounding box center [1061, 239] width 380 height 28
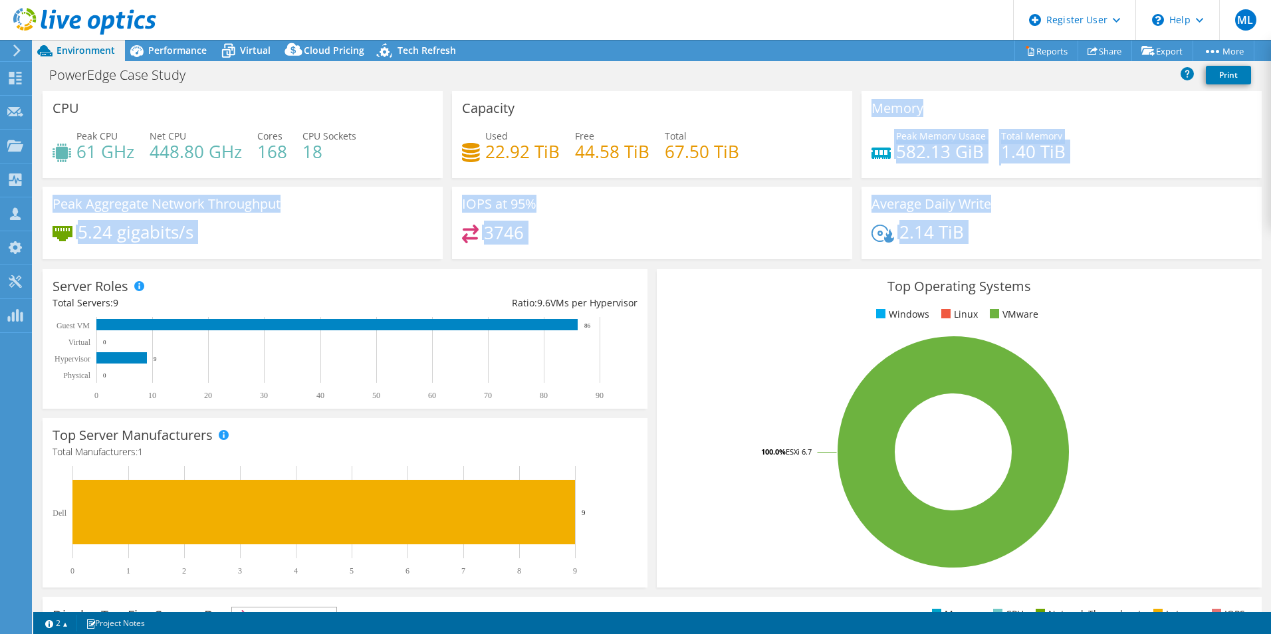
drag, startPoint x: 1020, startPoint y: 243, endPoint x: 871, endPoint y: 115, distance: 196.1
click at [872, 115] on div "CPU Peak CPU 61 GHz Net CPU 448.80 GHz Cores 168 CPU Sockets 18 Capacity Used 2…" at bounding box center [652, 179] width 1228 height 177
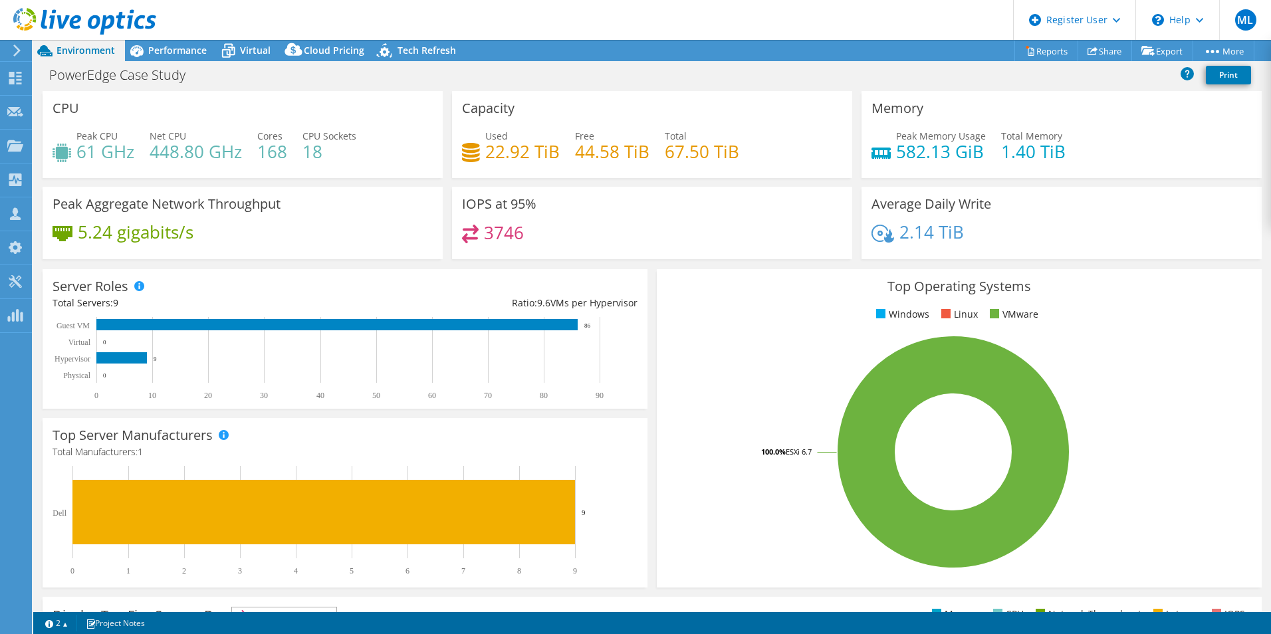
drag, startPoint x: 871, startPoint y: 115, endPoint x: 851, endPoint y: 109, distance: 20.8
click at [857, 109] on div "Memory Peak Memory Usage 582.13 GiB Total Memory 1.40 TiB" at bounding box center [1061, 134] width 409 height 87
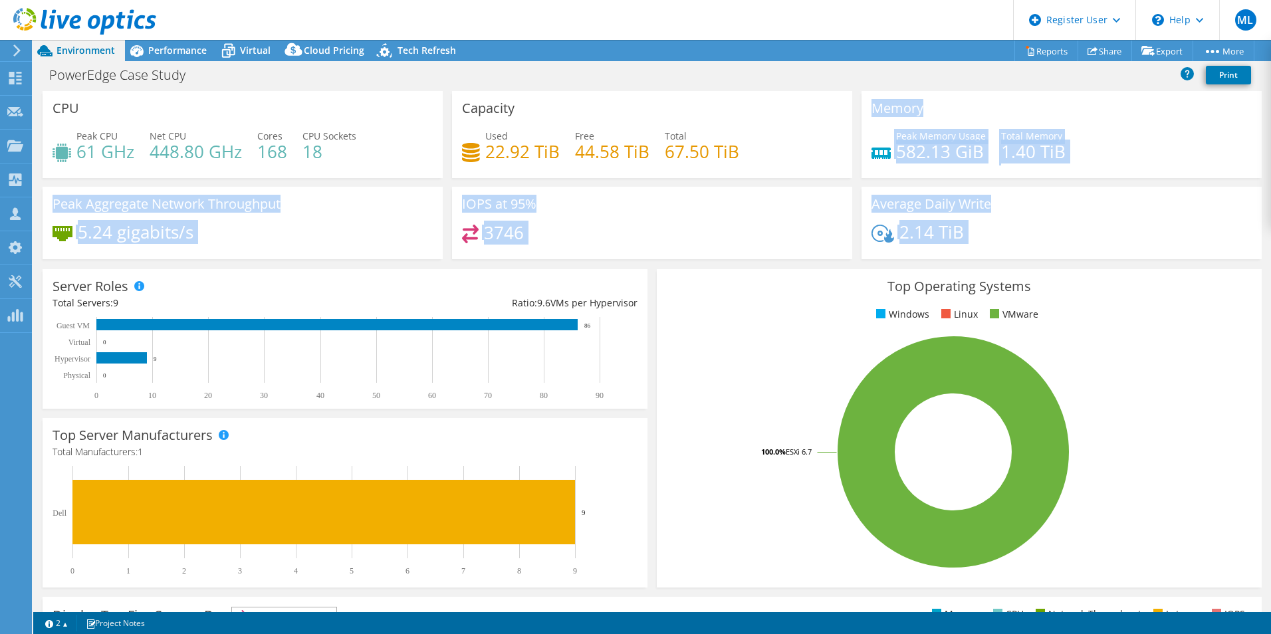
drag, startPoint x: 851, startPoint y: 109, endPoint x: 1057, endPoint y: 255, distance: 252.2
click at [1057, 255] on div "CPU Peak CPU 61 GHz Net CPU 448.80 GHz Cores 168 CPU Sockets 18 Capacity Used 2…" at bounding box center [652, 179] width 1228 height 177
drag, startPoint x: 1057, startPoint y: 255, endPoint x: 1020, endPoint y: 233, distance: 43.2
click at [1020, 233] on div "2.14 TiB" at bounding box center [1061, 239] width 380 height 28
drag, startPoint x: 1015, startPoint y: 234, endPoint x: 853, endPoint y: 100, distance: 210.1
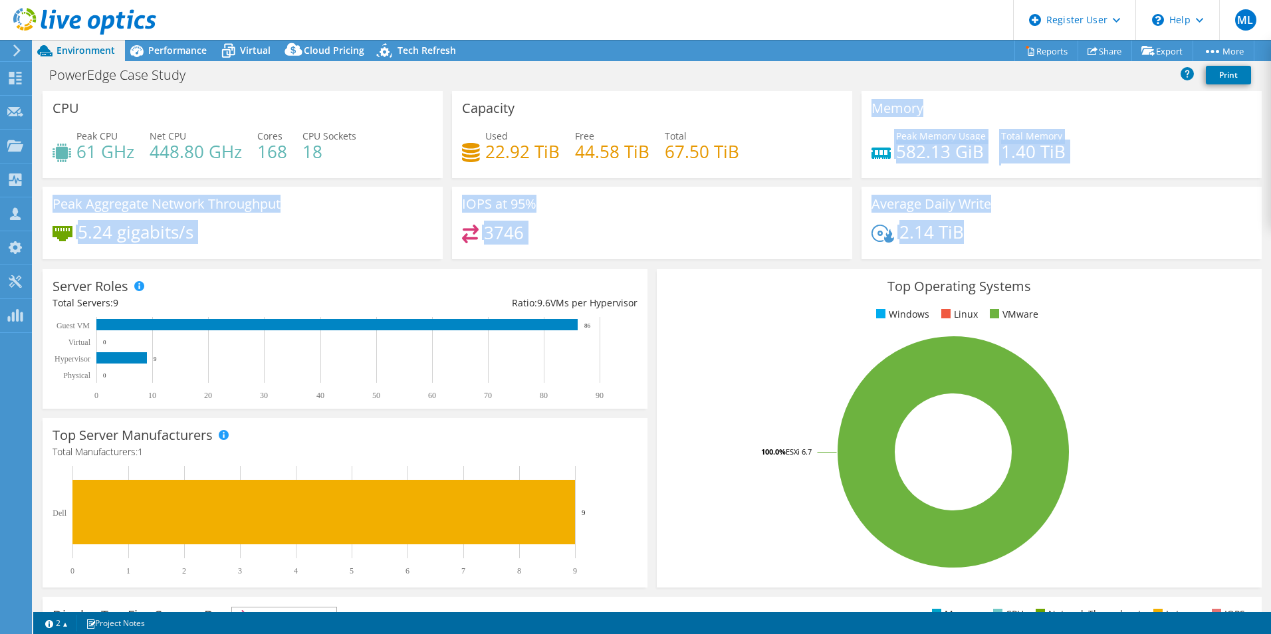
click at [853, 100] on div "CPU Peak CPU 61 GHz Net CPU 448.80 GHz Cores 168 CPU Sockets 18 Capacity Used 2…" at bounding box center [652, 179] width 1228 height 177
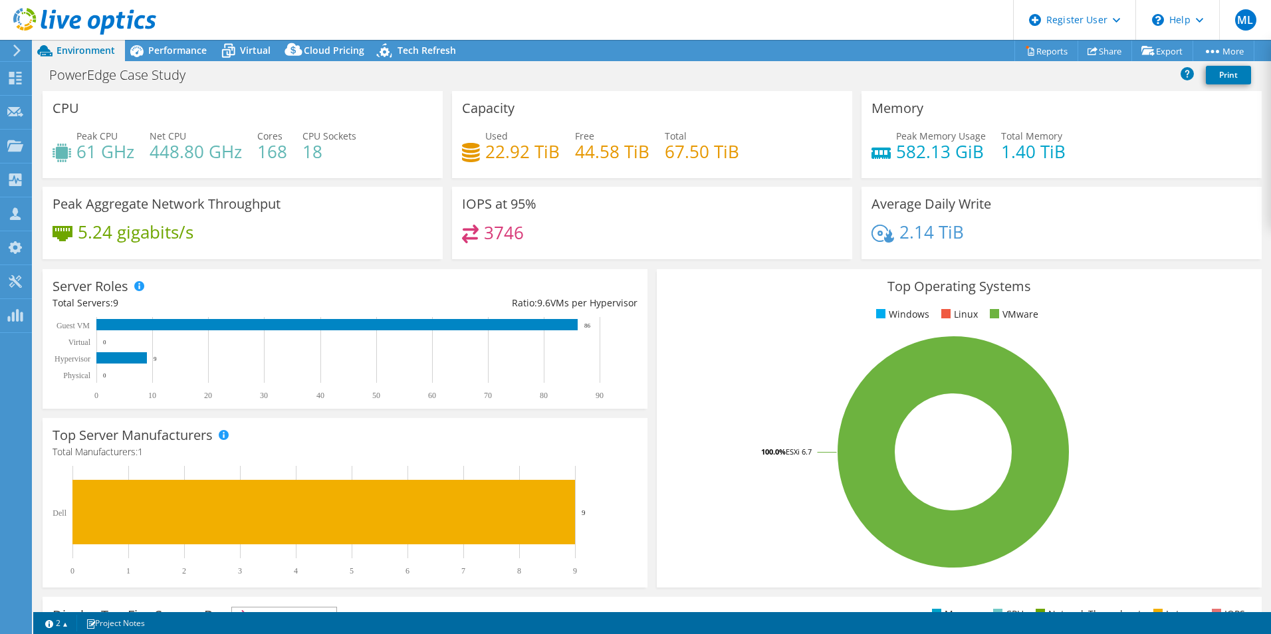
click at [857, 100] on div "Memory Peak Memory Usage 582.13 GiB Total Memory 1.40 TiB" at bounding box center [1061, 134] width 409 height 87
